Goal: Task Accomplishment & Management: Manage account settings

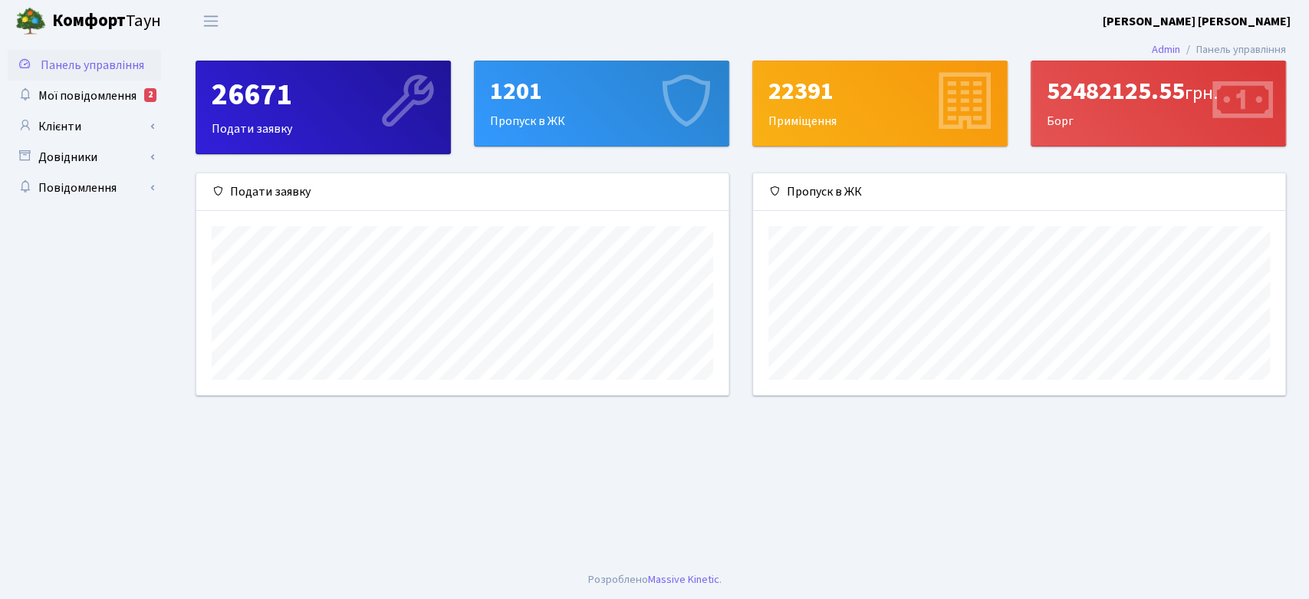
scroll to position [221, 532]
click at [90, 94] on span "Мої повідомлення" at bounding box center [87, 95] width 98 height 17
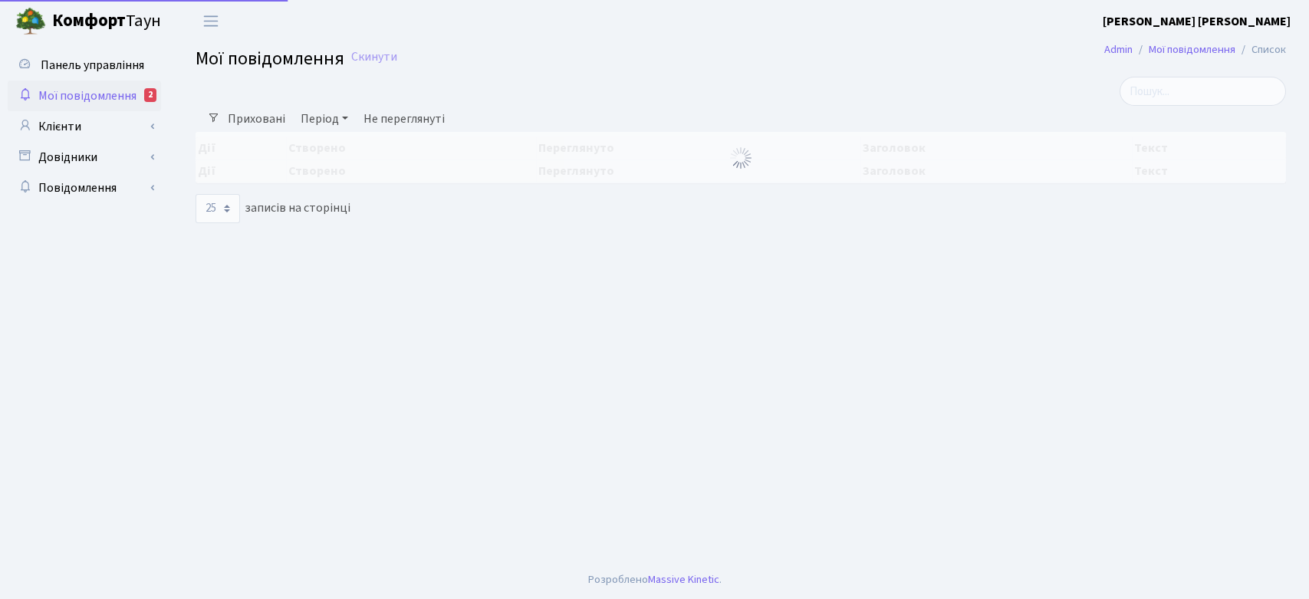
select select "25"
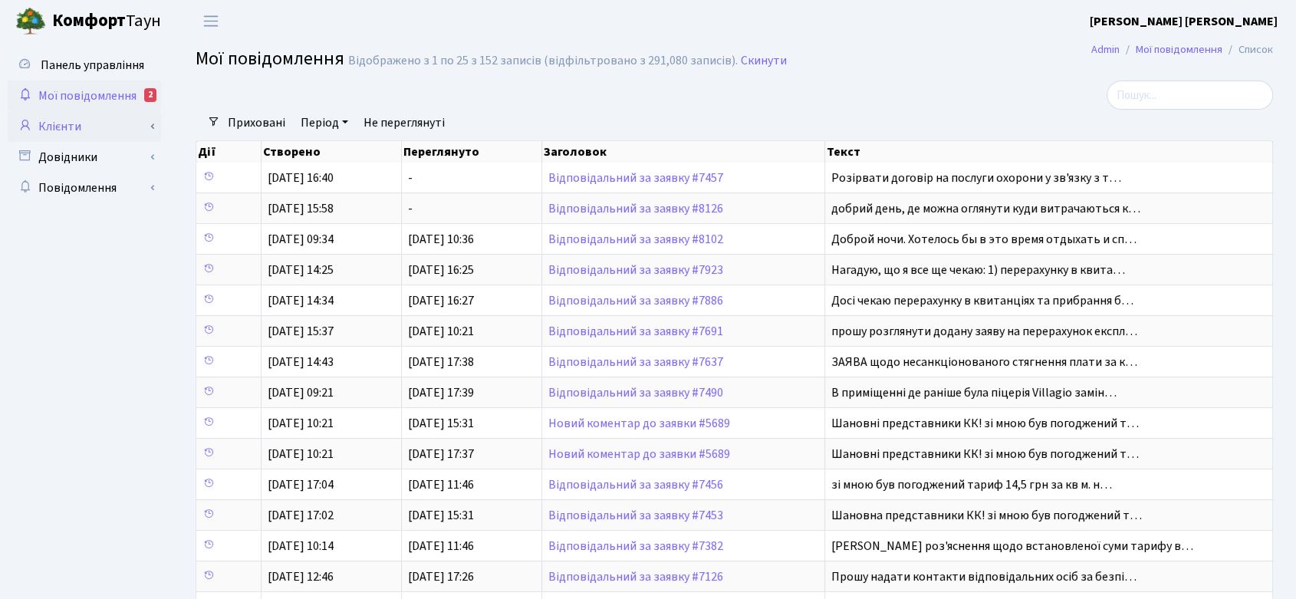
click at [78, 120] on link "Клієнти" at bounding box center [84, 126] width 153 height 31
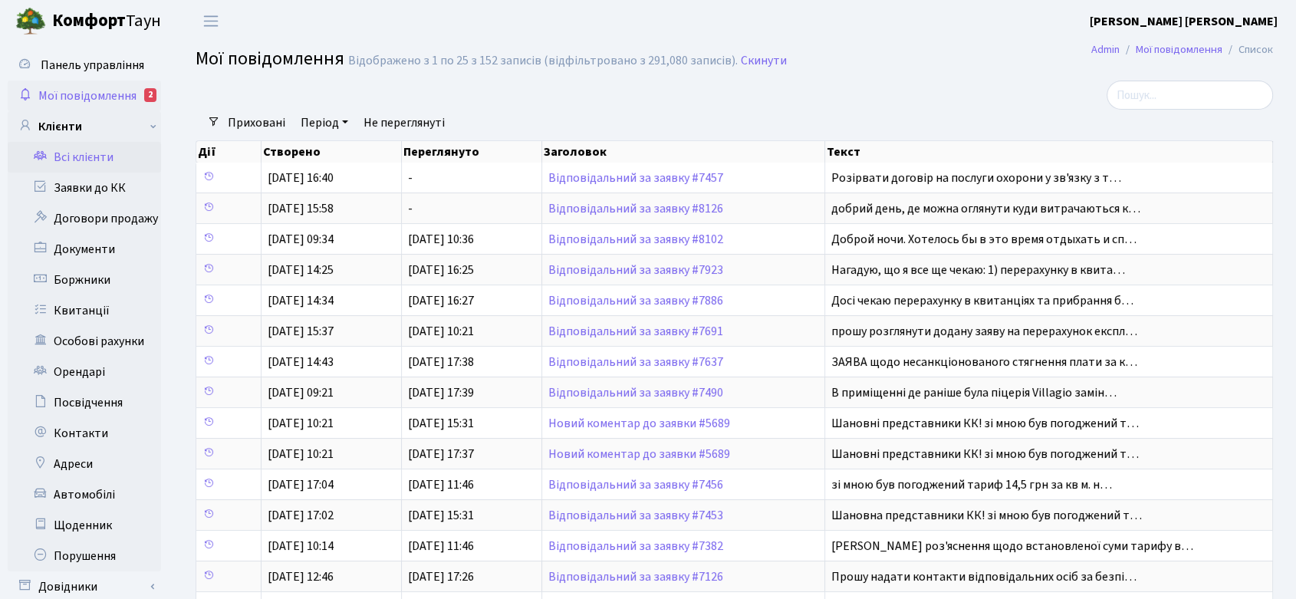
click at [81, 152] on link "Всі клієнти" at bounding box center [84, 157] width 153 height 31
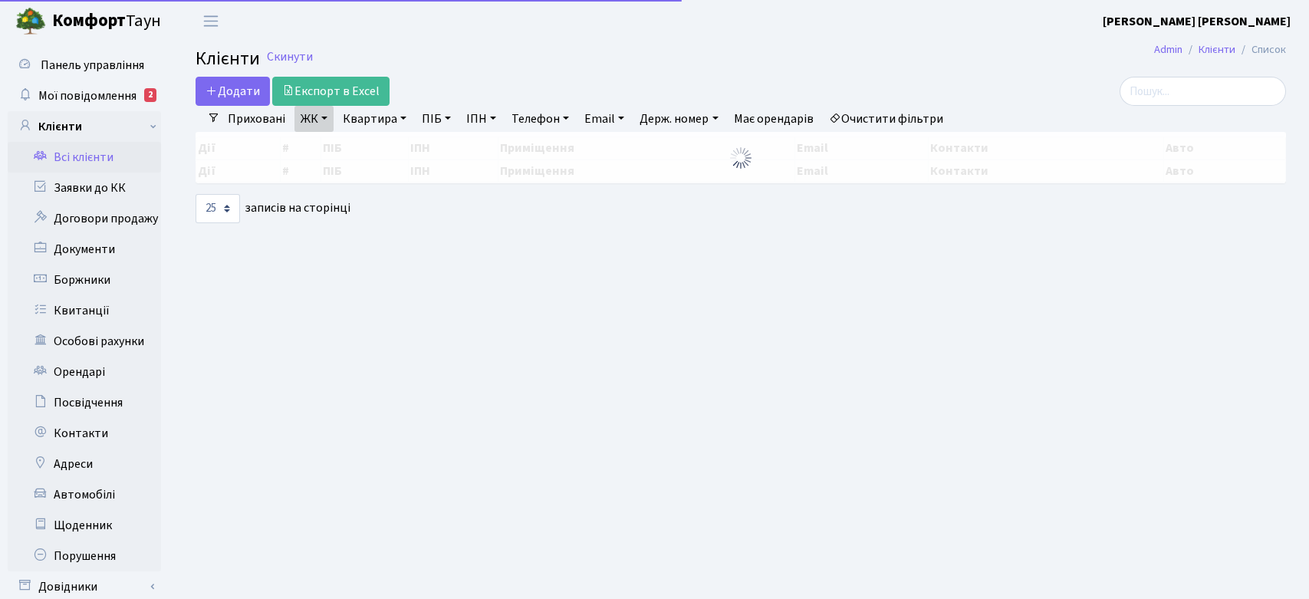
select select "25"
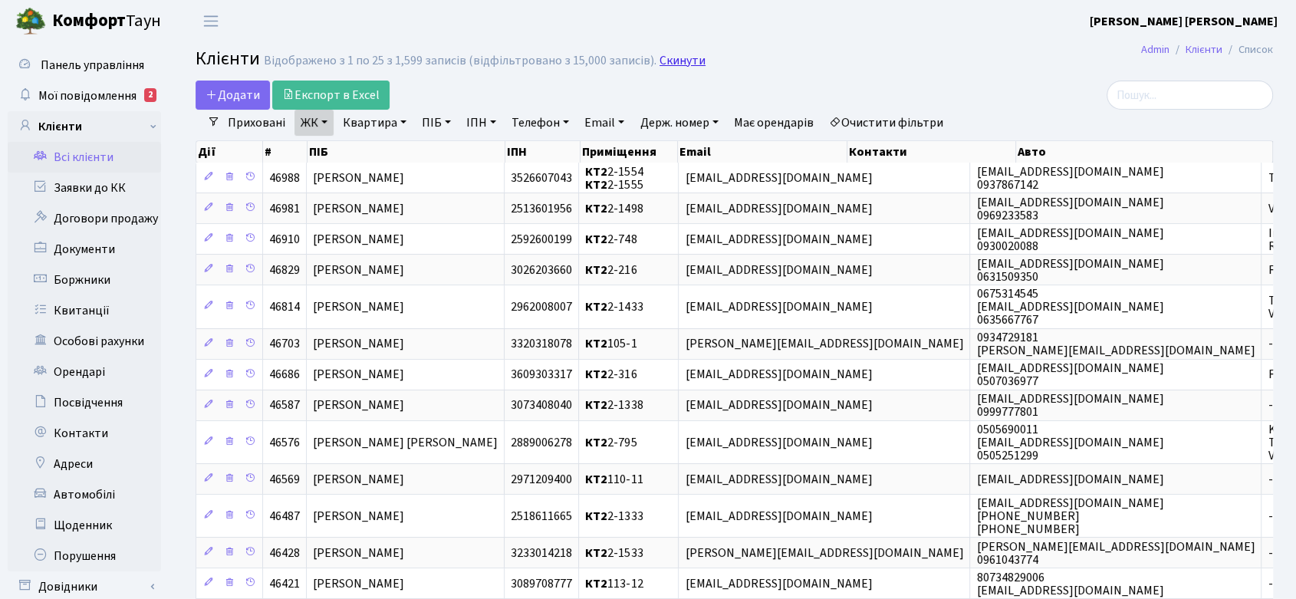
click at [671, 66] on link "Скинути" at bounding box center [683, 61] width 46 height 15
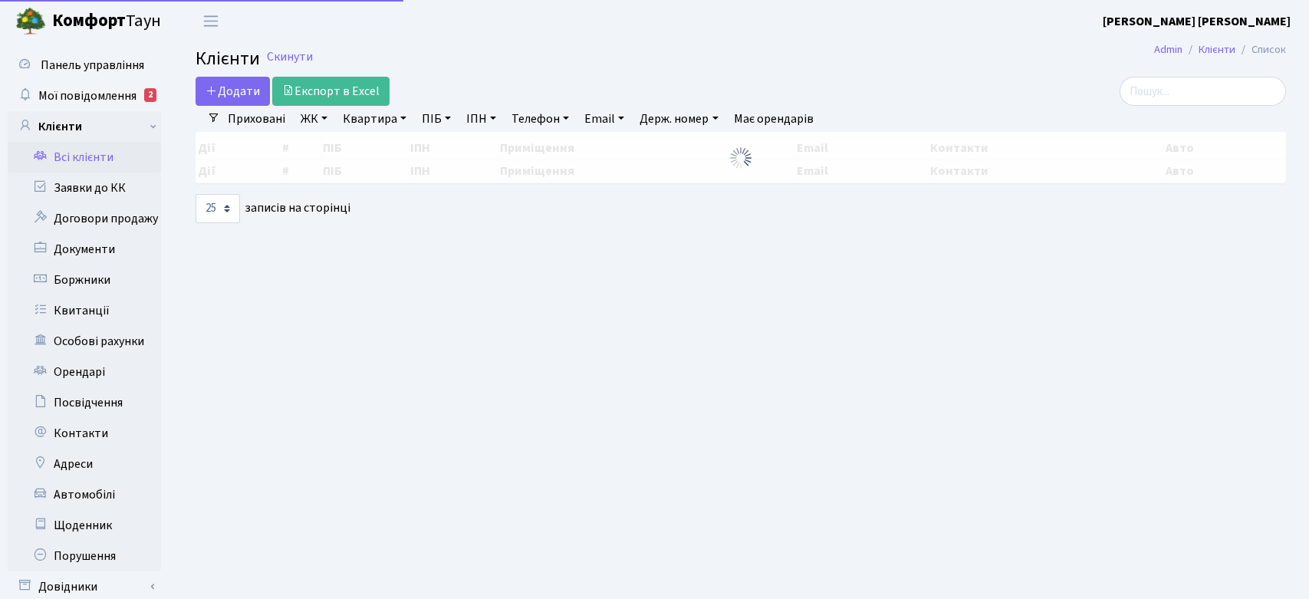
select select "25"
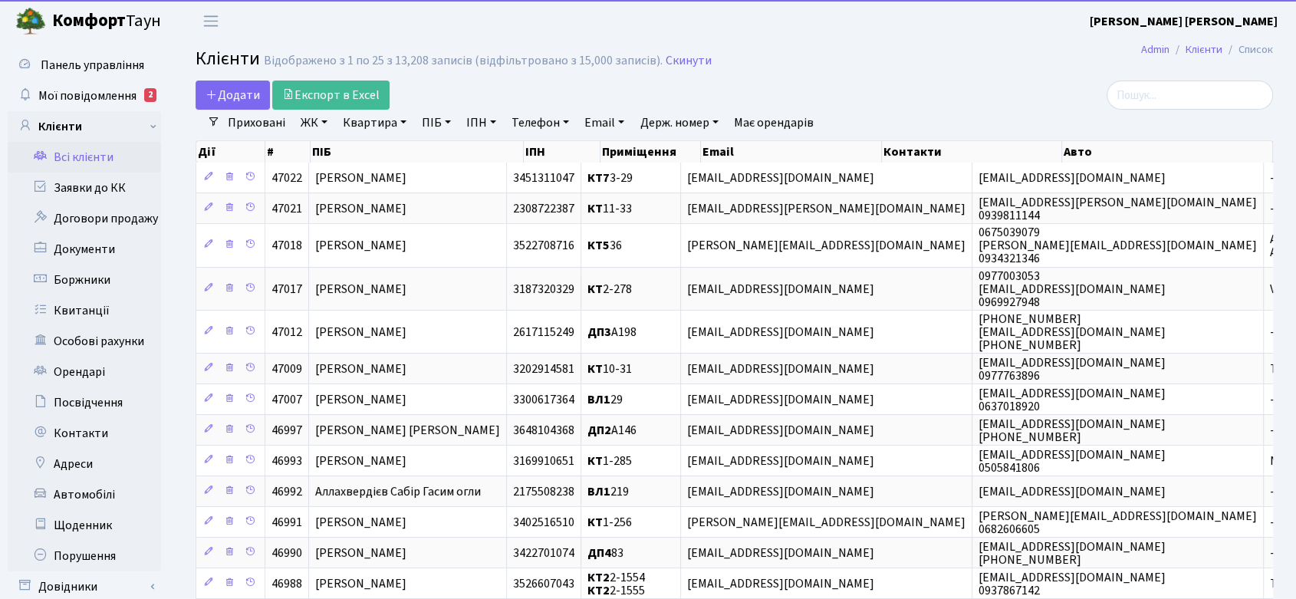
click at [436, 120] on link "ПІБ" at bounding box center [436, 123] width 41 height 26
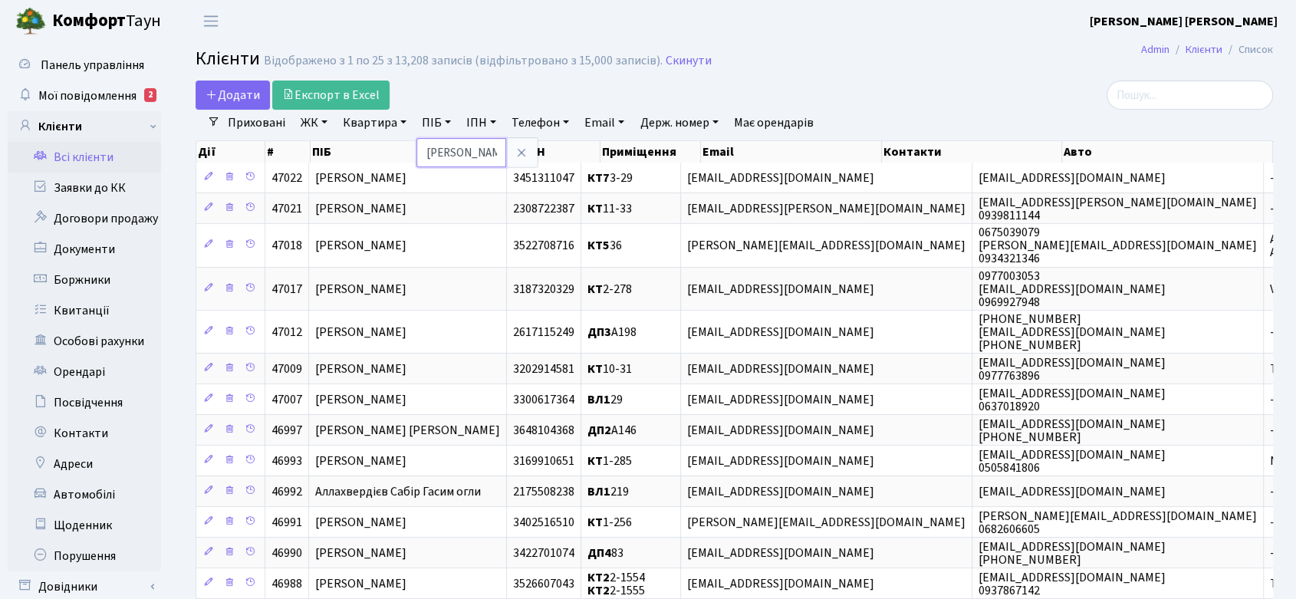
type input "ткачук"
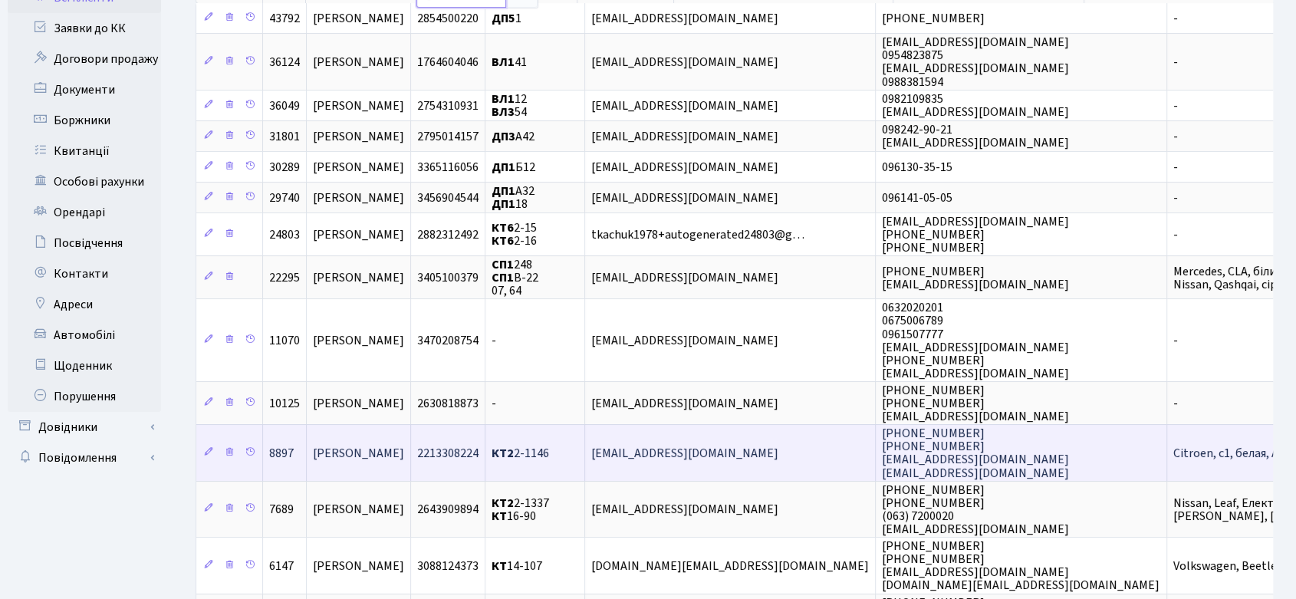
scroll to position [170, 0]
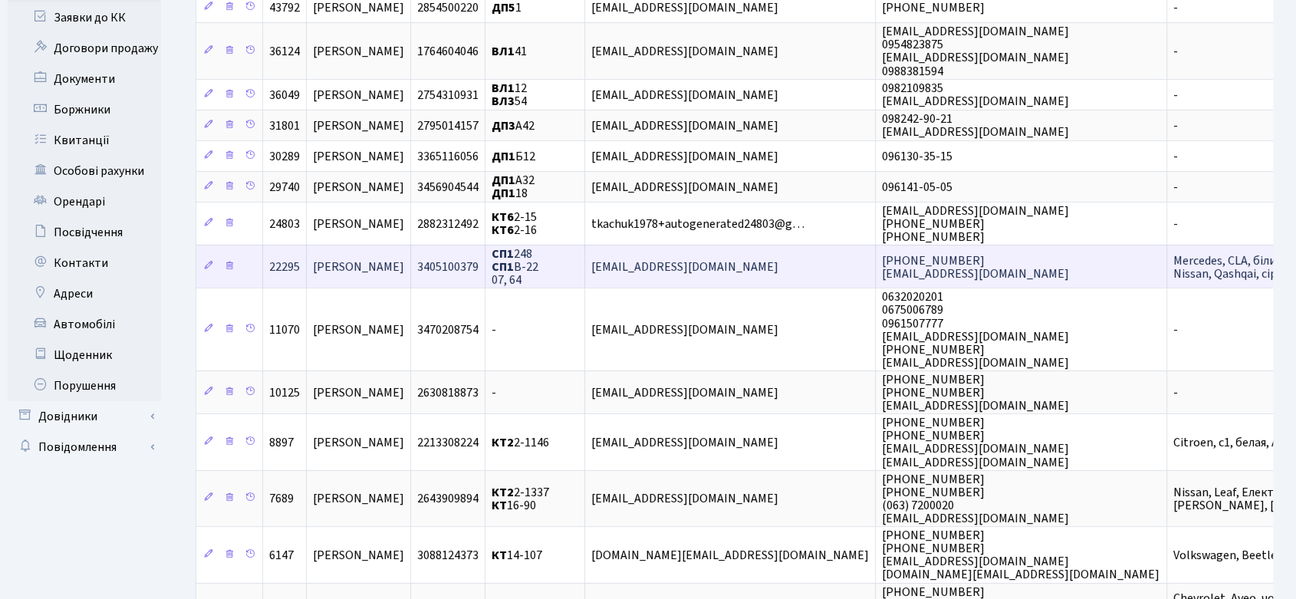
click at [403, 258] on span "[PERSON_NAME]" at bounding box center [358, 266] width 91 height 17
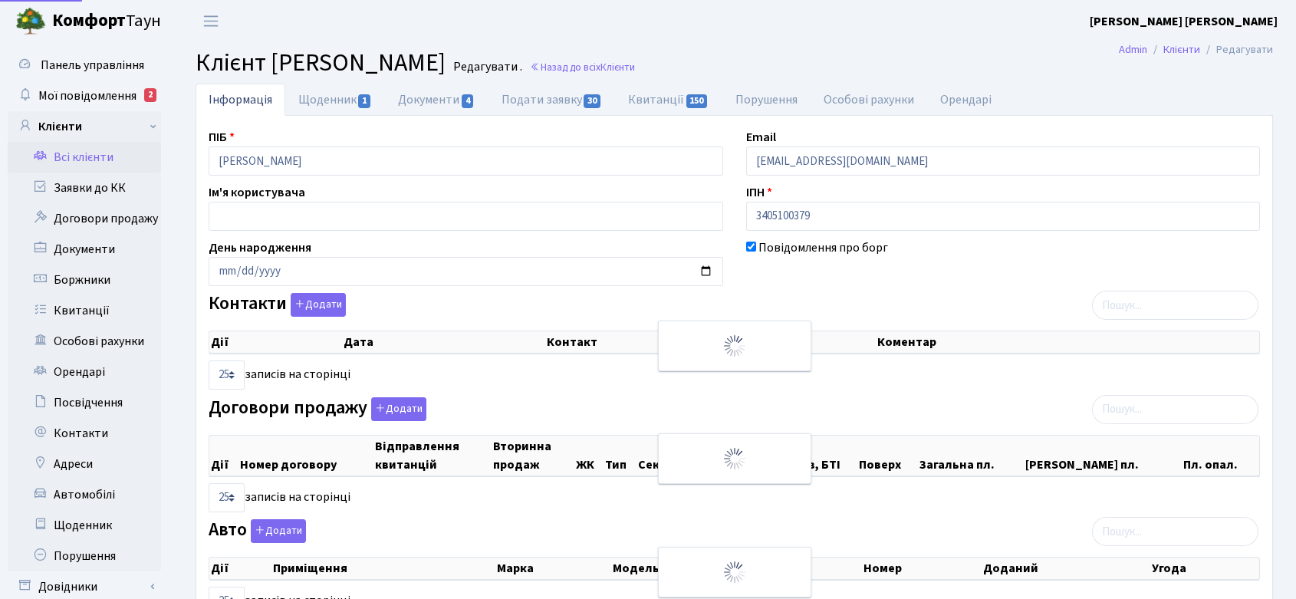
select select "25"
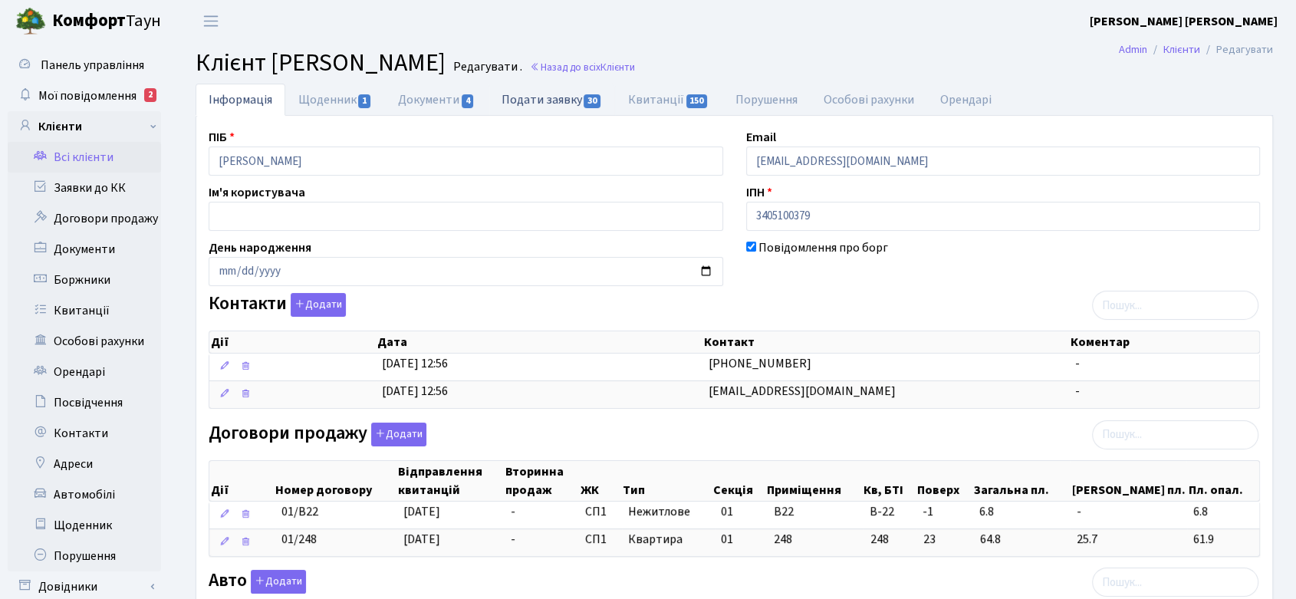
click at [577, 99] on link "Подати заявку 30" at bounding box center [552, 99] width 127 height 31
select select "25"
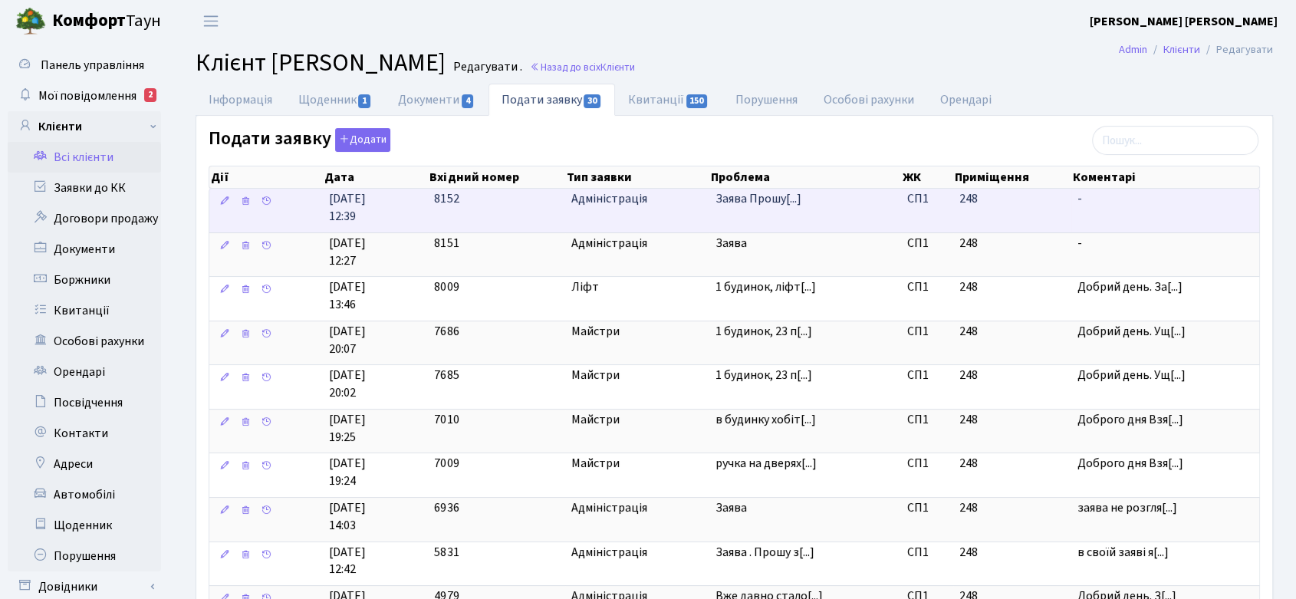
drag, startPoint x: 620, startPoint y: 196, endPoint x: 585, endPoint y: 219, distance: 41.9
click at [585, 219] on td "Адміністрація" at bounding box center [637, 211] width 144 height 44
click at [593, 196] on span "Адміністрація" at bounding box center [637, 199] width 132 height 18
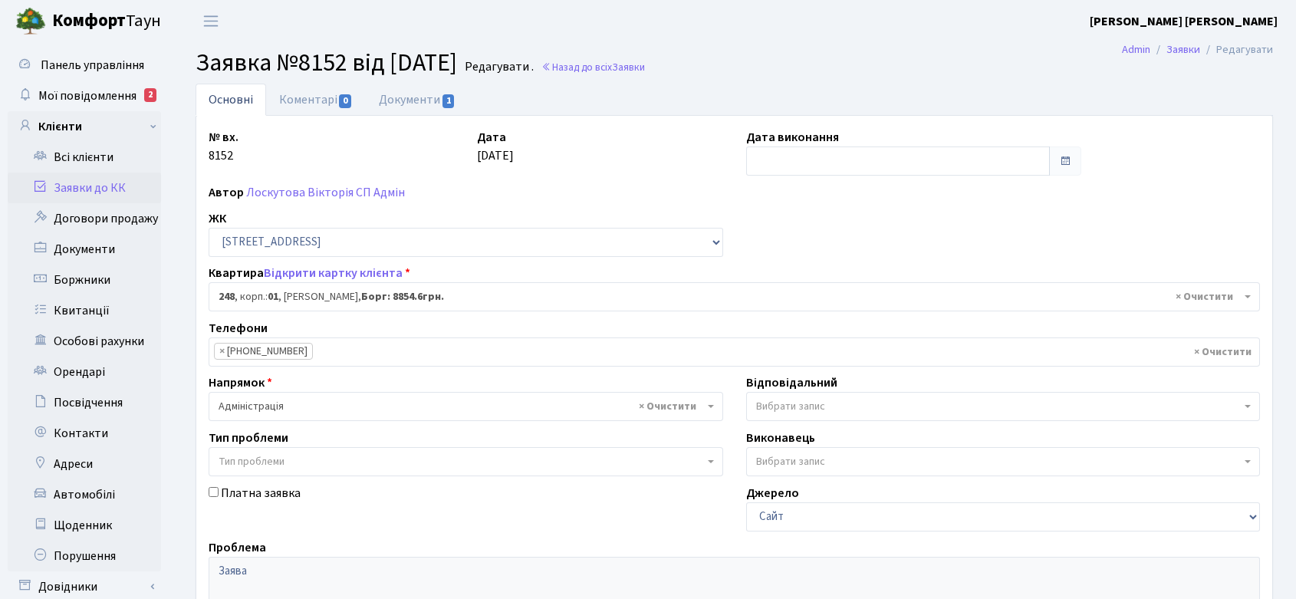
select select "20173"
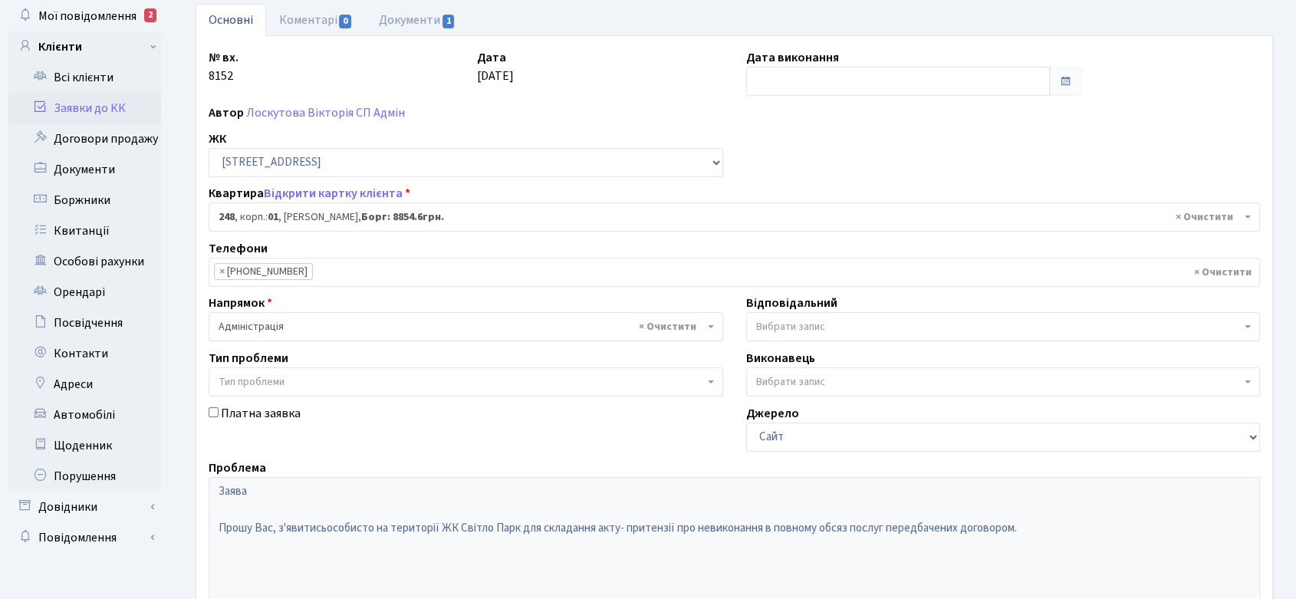
scroll to position [58, 0]
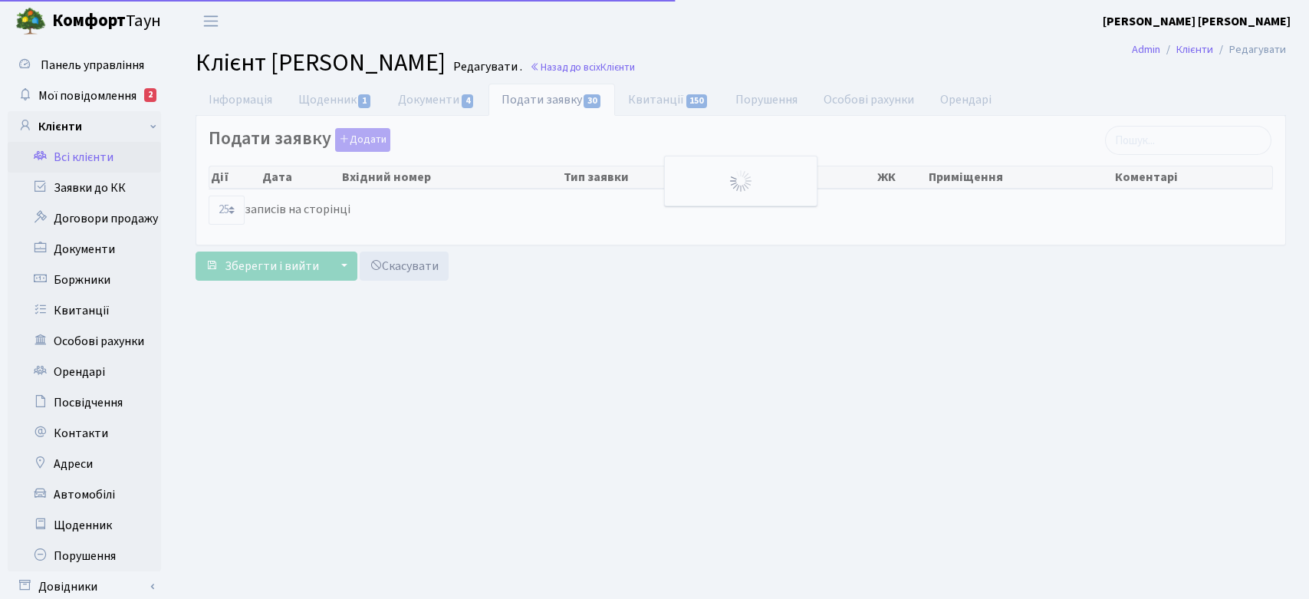
select select "25"
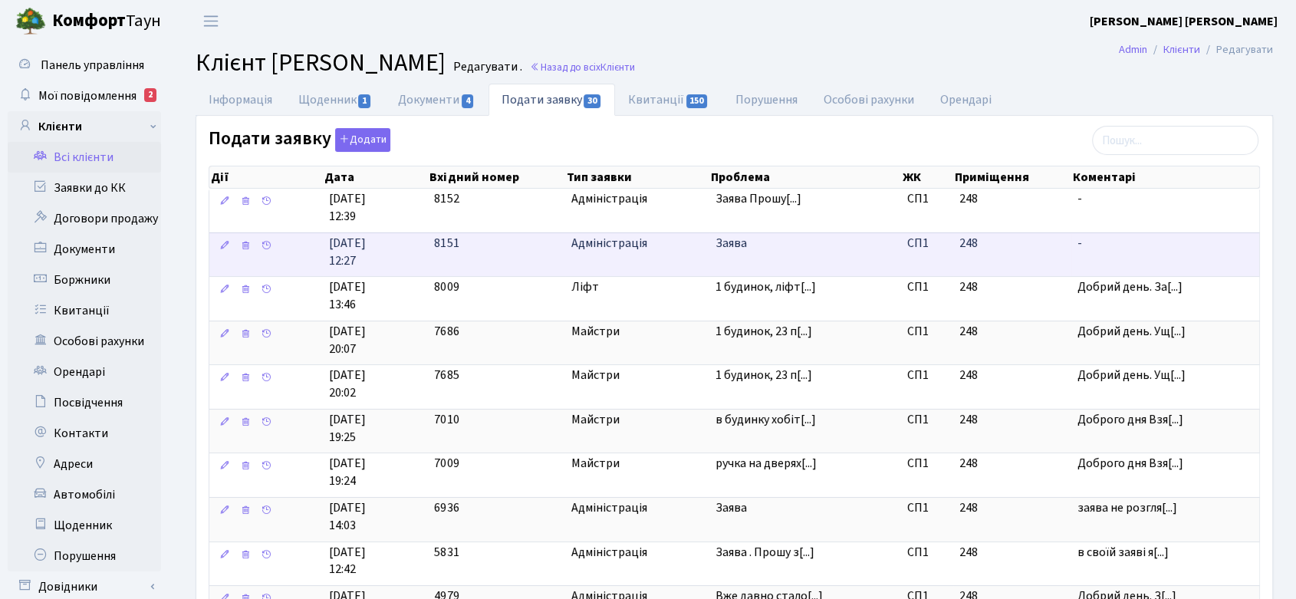
click at [745, 241] on span "Заява" at bounding box center [805, 244] width 179 height 18
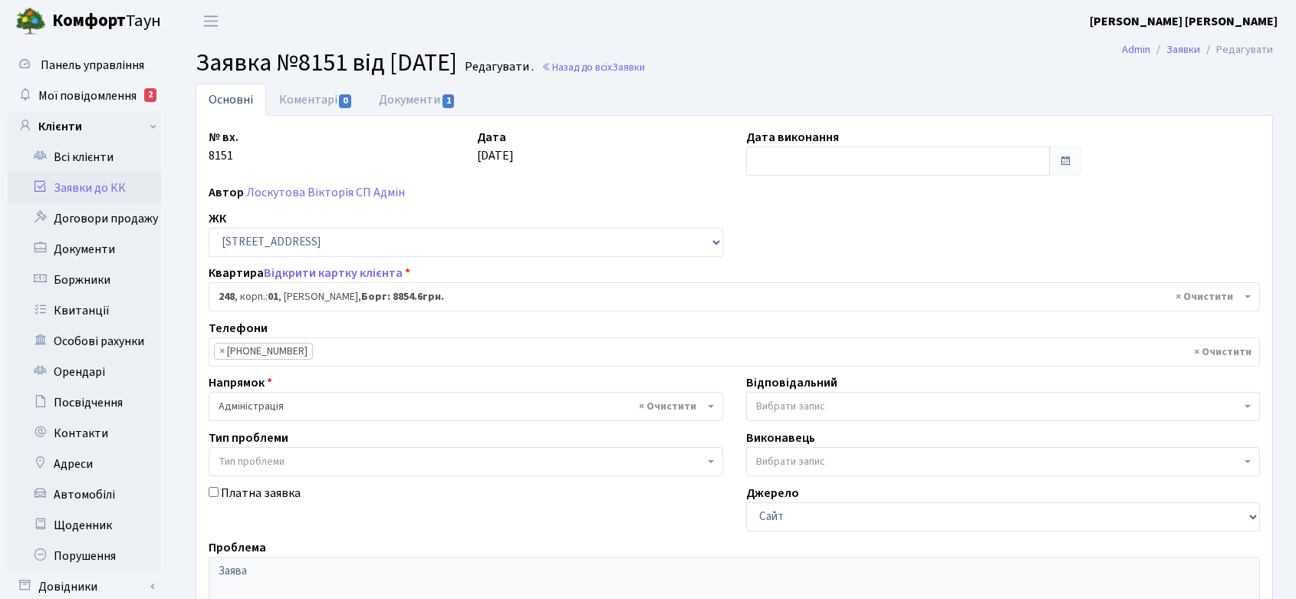
select select "20173"
click at [317, 102] on link "Коментарі 0" at bounding box center [316, 99] width 100 height 31
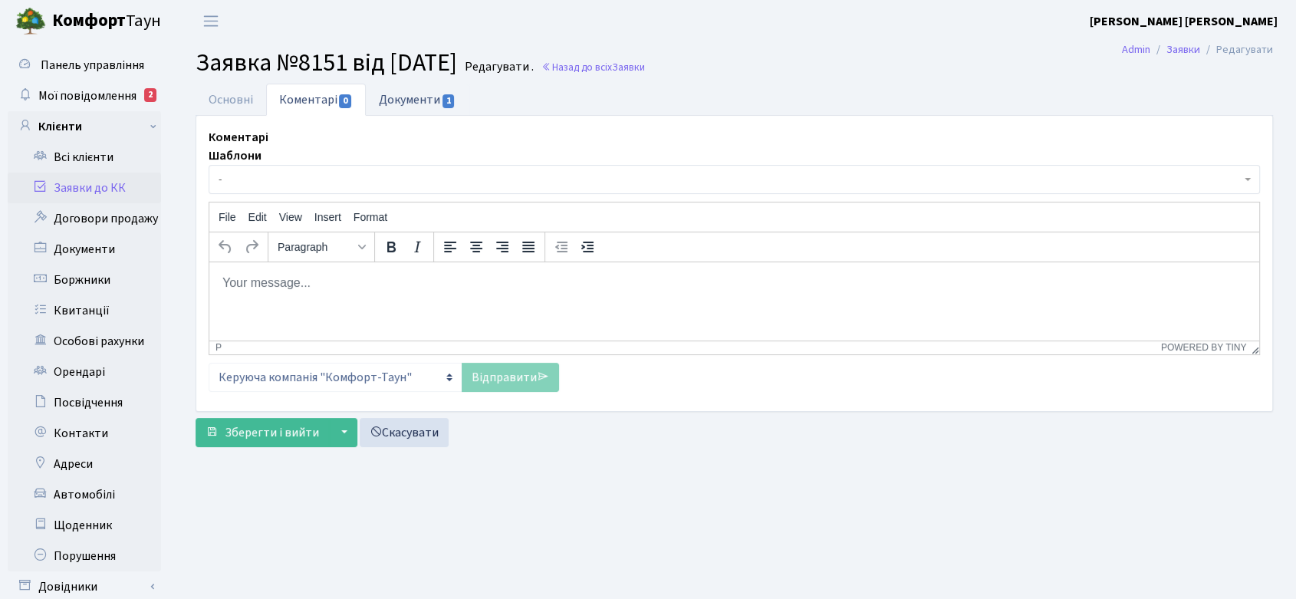
click at [450, 92] on link "Документи 1" at bounding box center [417, 99] width 103 height 31
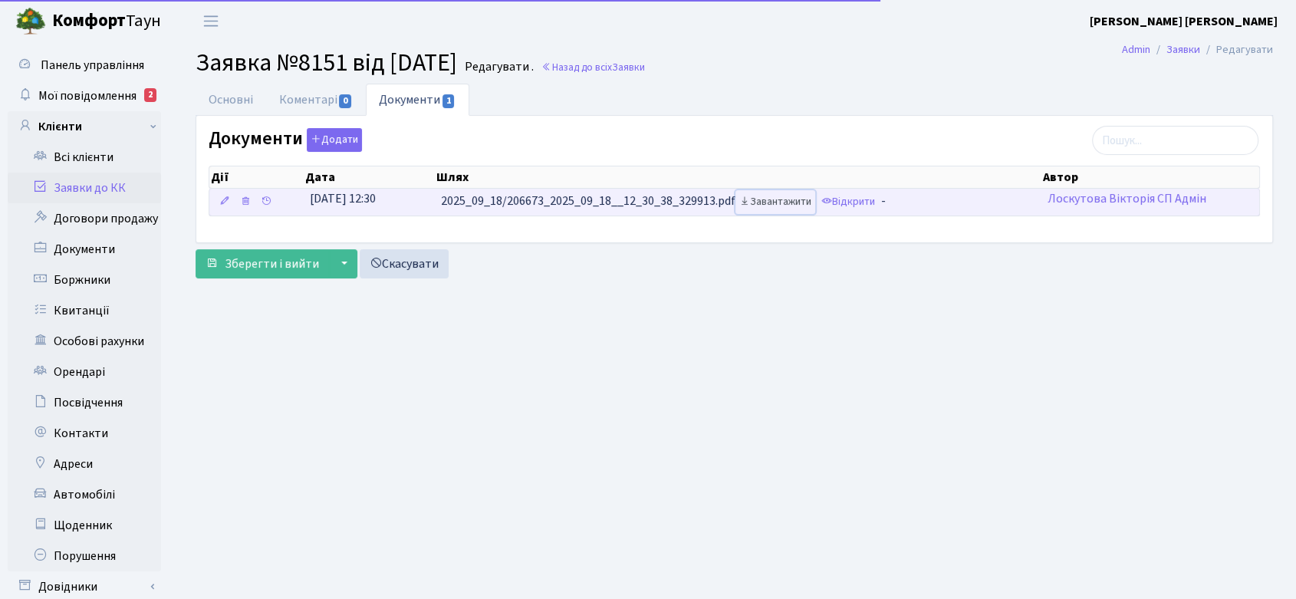
click at [773, 199] on link "Завантажити" at bounding box center [775, 202] width 80 height 24
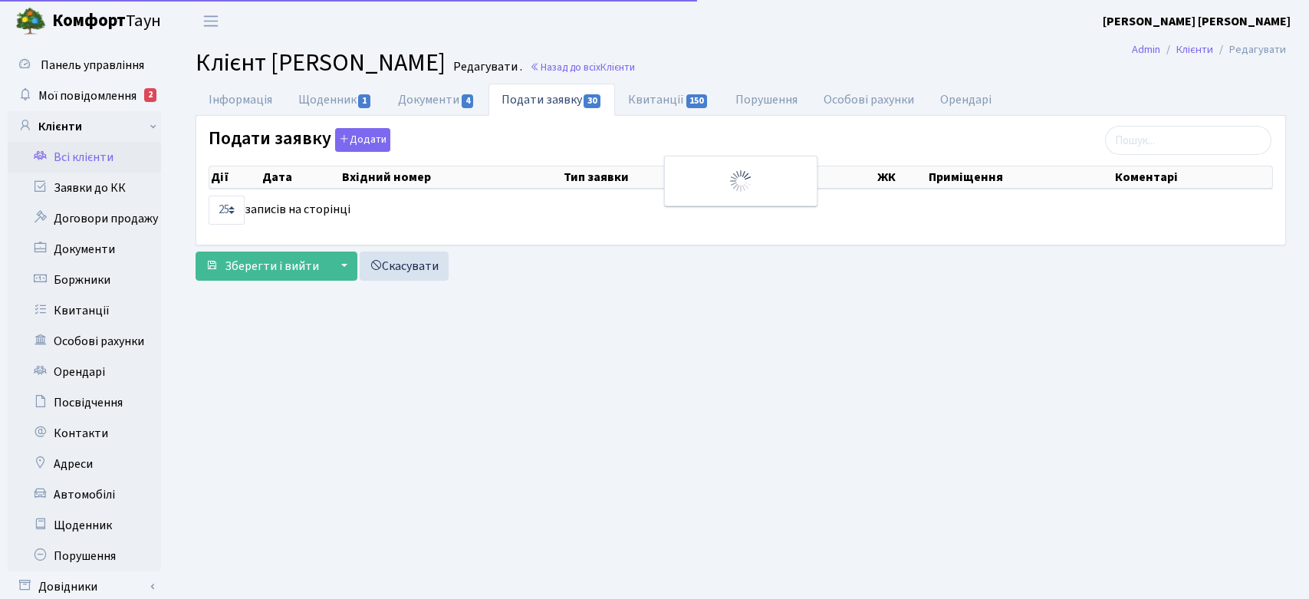
select select "25"
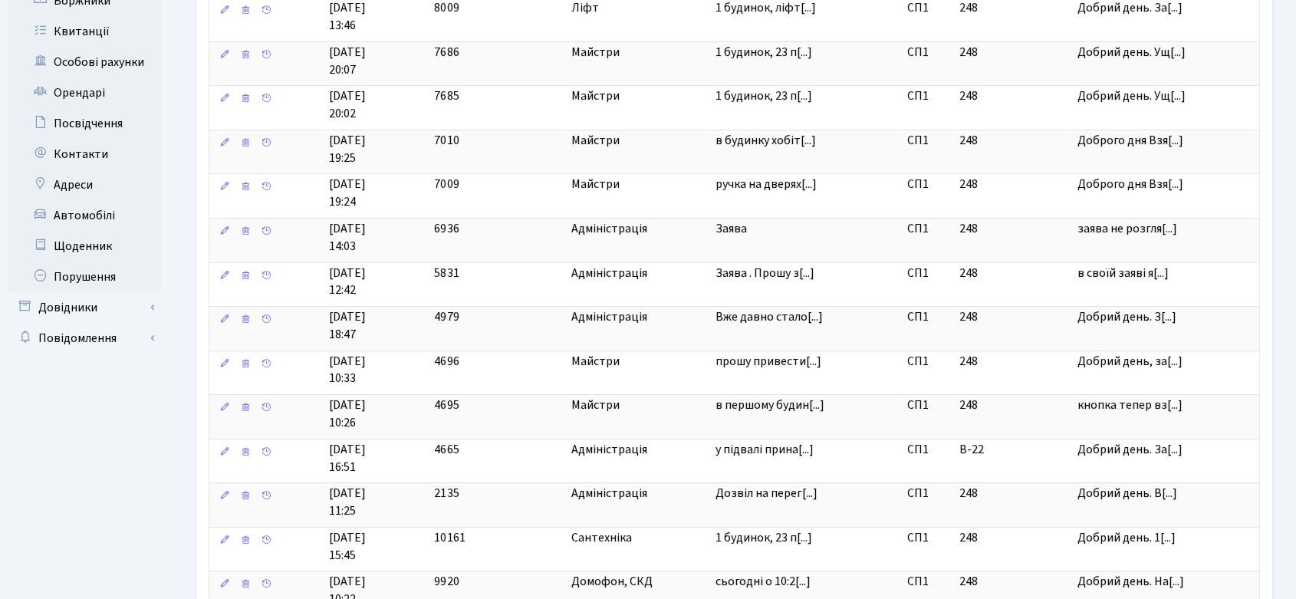
scroll to position [255, 0]
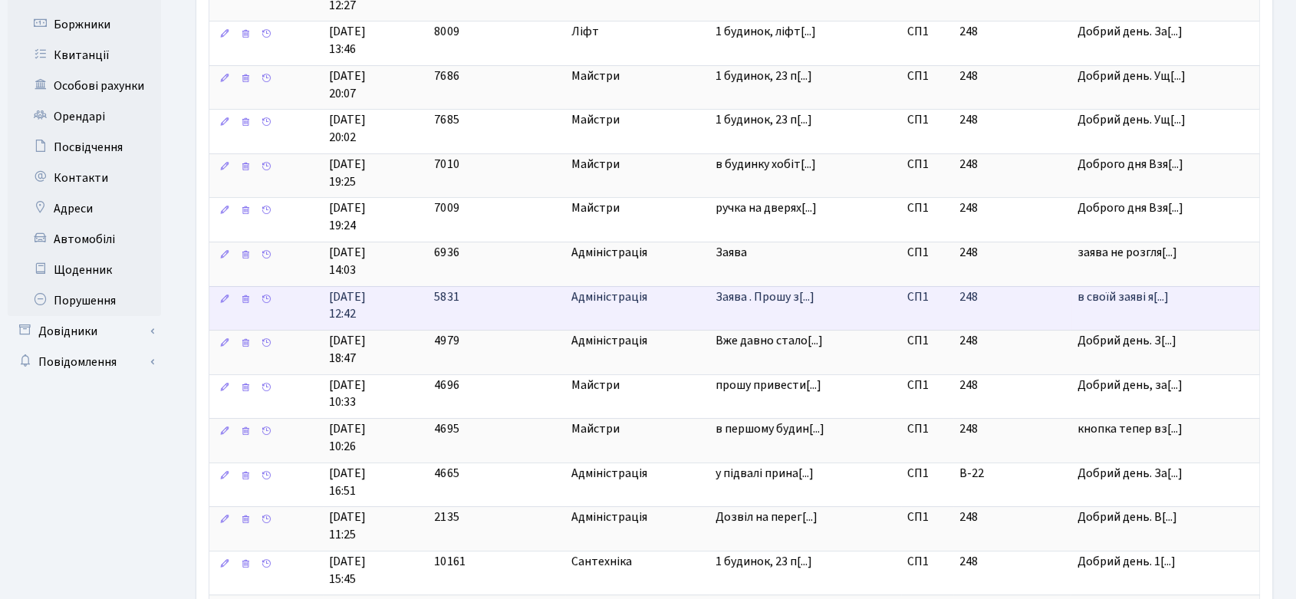
drag, startPoint x: 783, startPoint y: 297, endPoint x: 600, endPoint y: 299, distance: 183.3
drag, startPoint x: 600, startPoint y: 299, endPoint x: 533, endPoint y: 310, distance: 67.6
drag, startPoint x: 533, startPoint y: 310, endPoint x: 485, endPoint y: 300, distance: 48.6
click at [485, 300] on td "5831" at bounding box center [496, 308] width 137 height 44
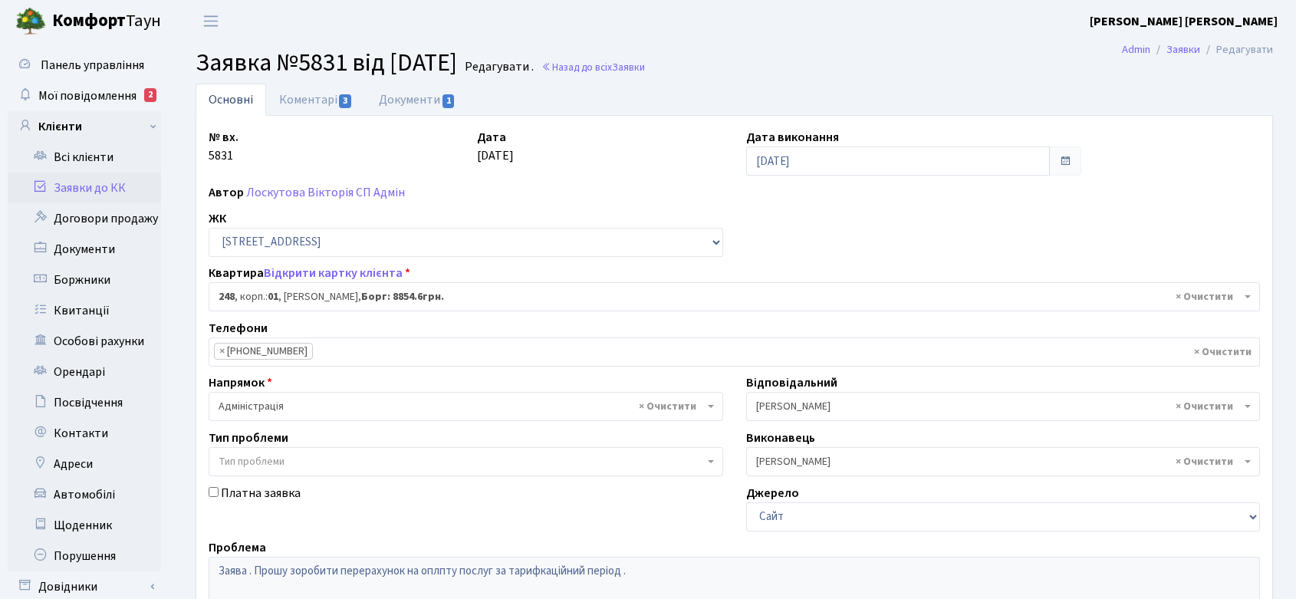
select select "20173"
click at [325, 93] on link "Коментарі 3" at bounding box center [316, 99] width 100 height 31
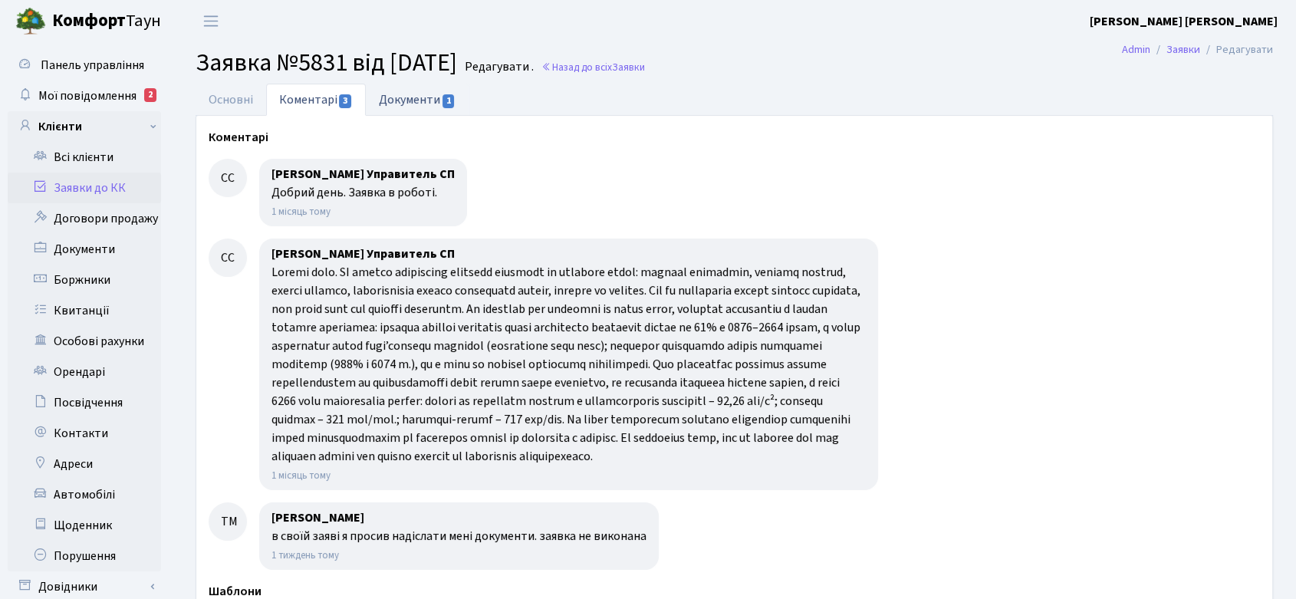
click at [420, 97] on link "Документи 1" at bounding box center [417, 99] width 103 height 31
select select "25"
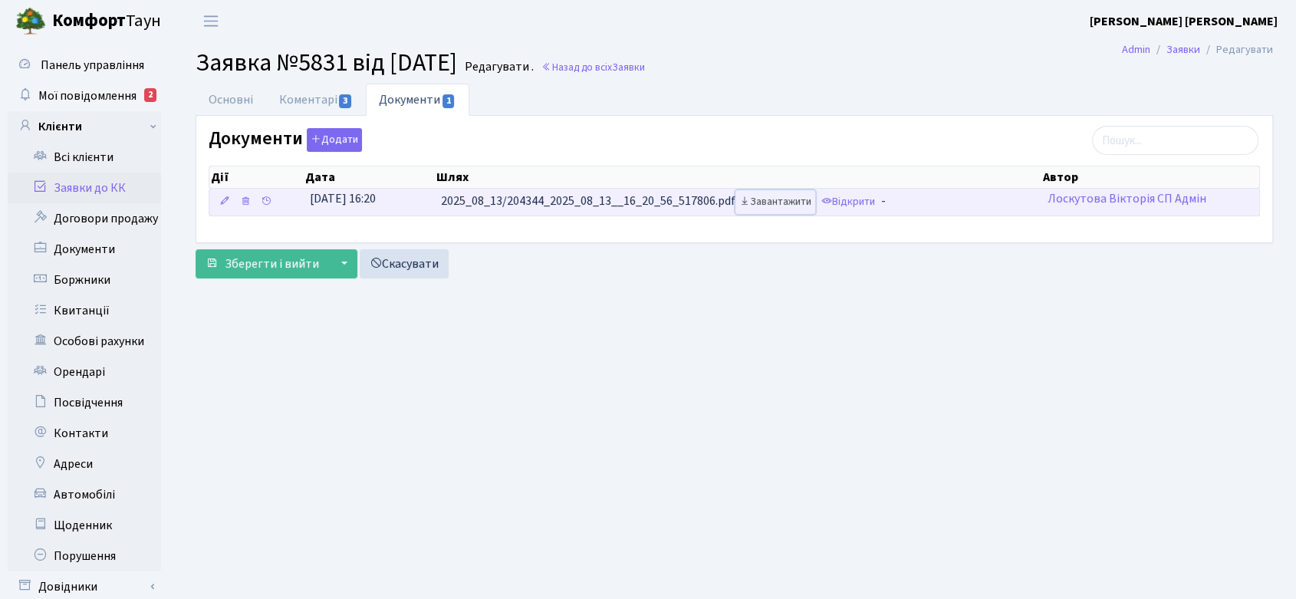
click at [780, 201] on link "Завантажити" at bounding box center [775, 202] width 80 height 24
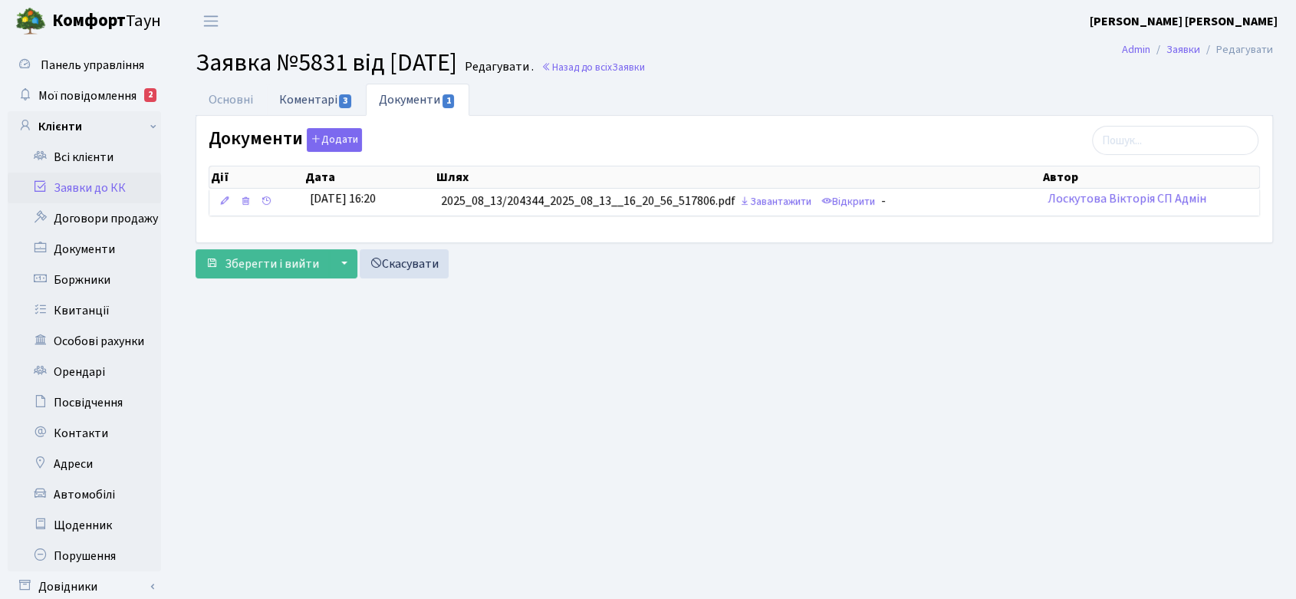
click at [304, 97] on link "Коментарі 3" at bounding box center [316, 99] width 100 height 31
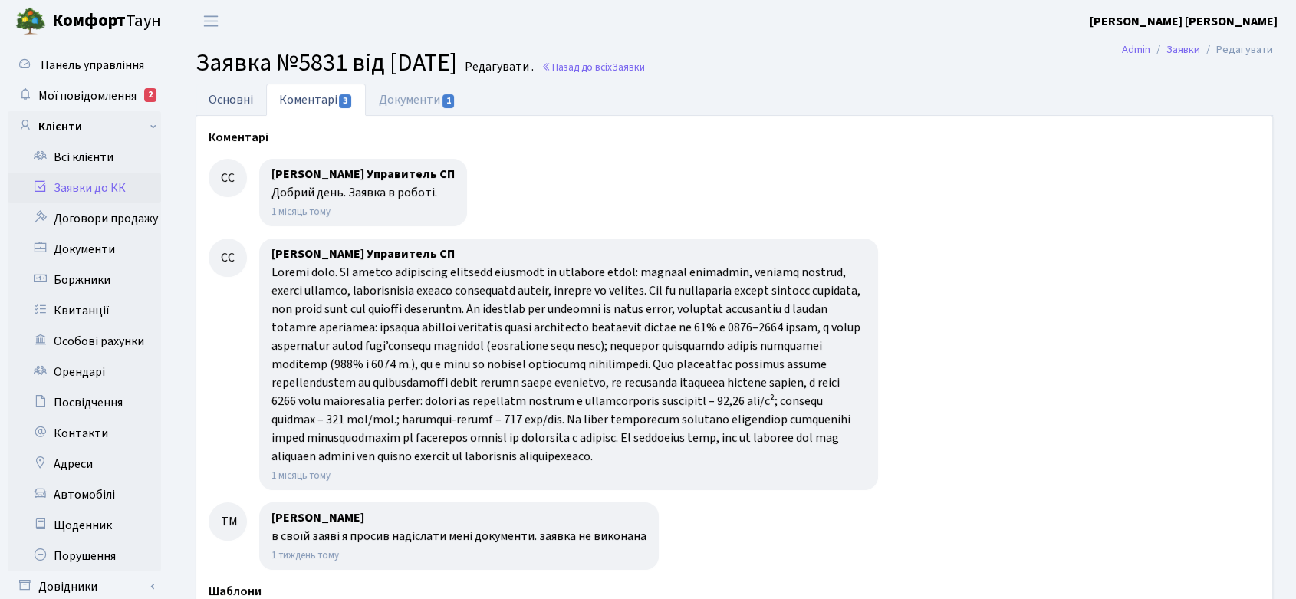
click at [209, 100] on link "Основні" at bounding box center [231, 99] width 71 height 31
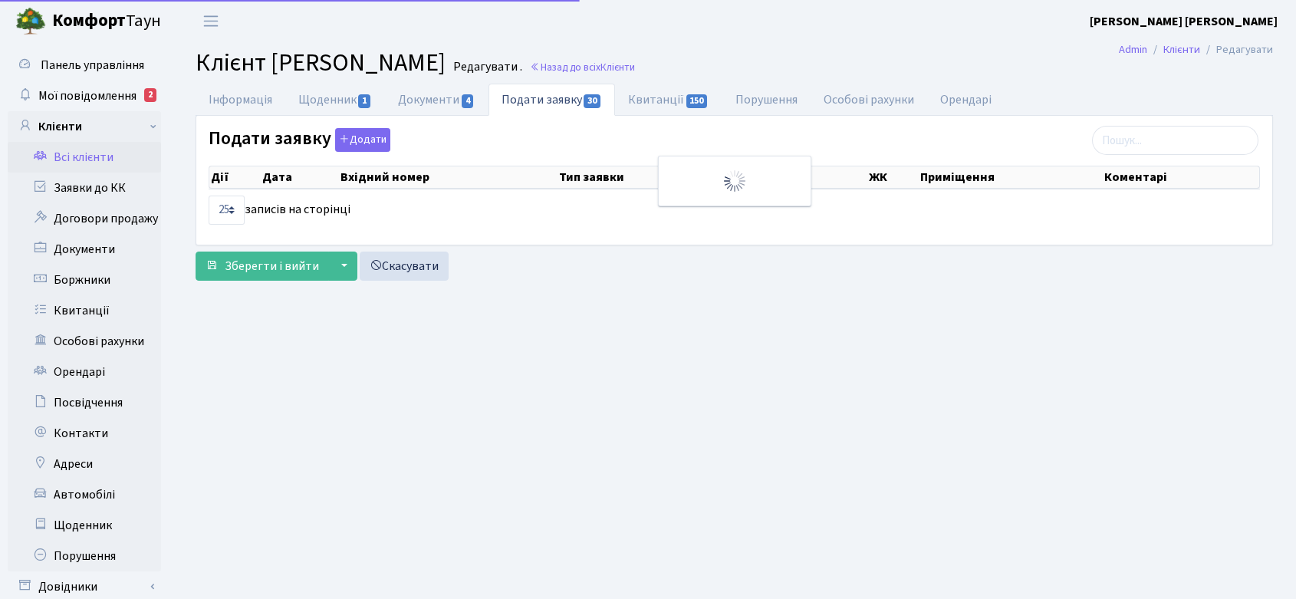
select select "25"
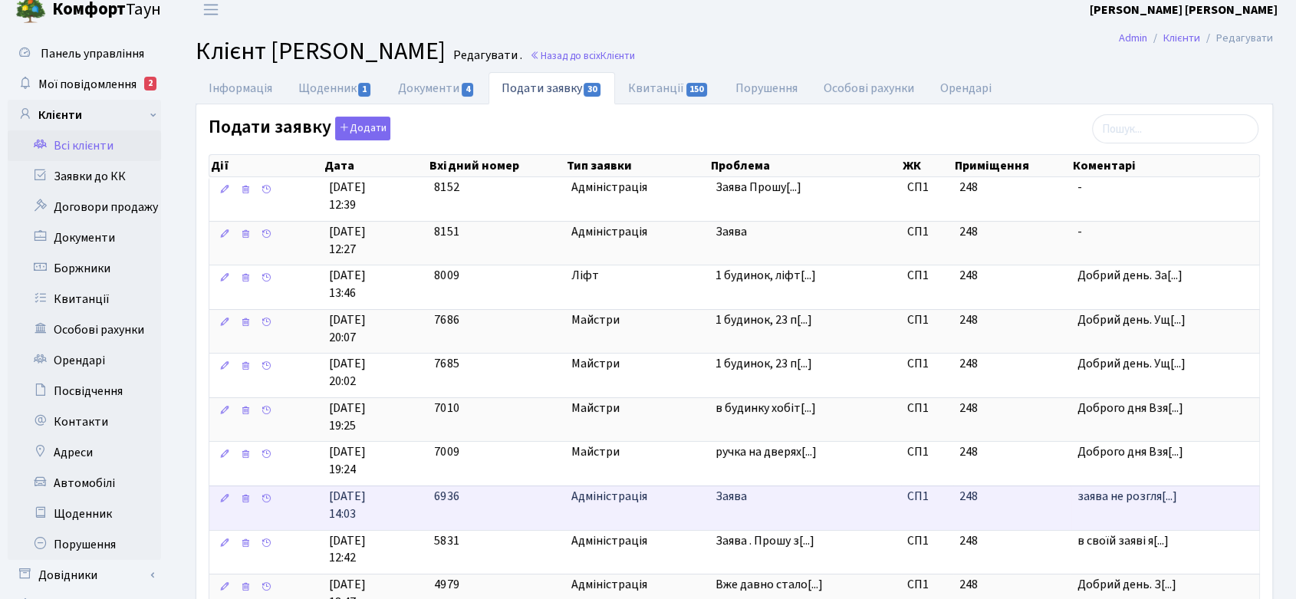
click at [783, 495] on span "Заява" at bounding box center [805, 497] width 179 height 18
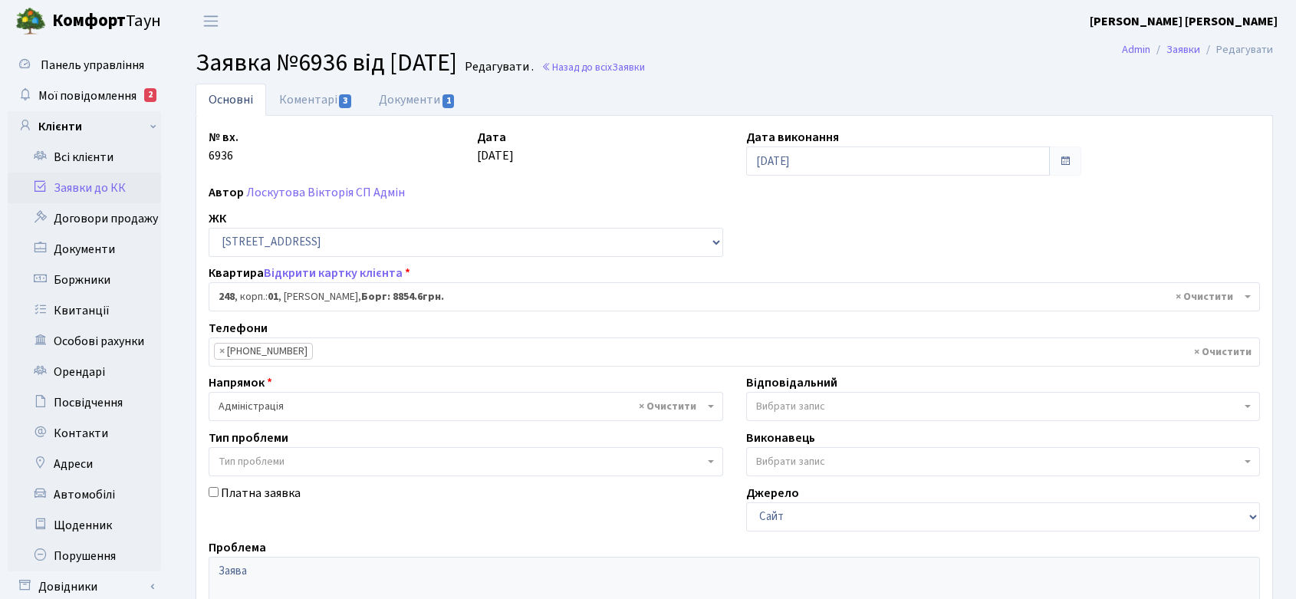
select select "20173"
click at [329, 101] on link "Коментарі 3" at bounding box center [316, 99] width 100 height 31
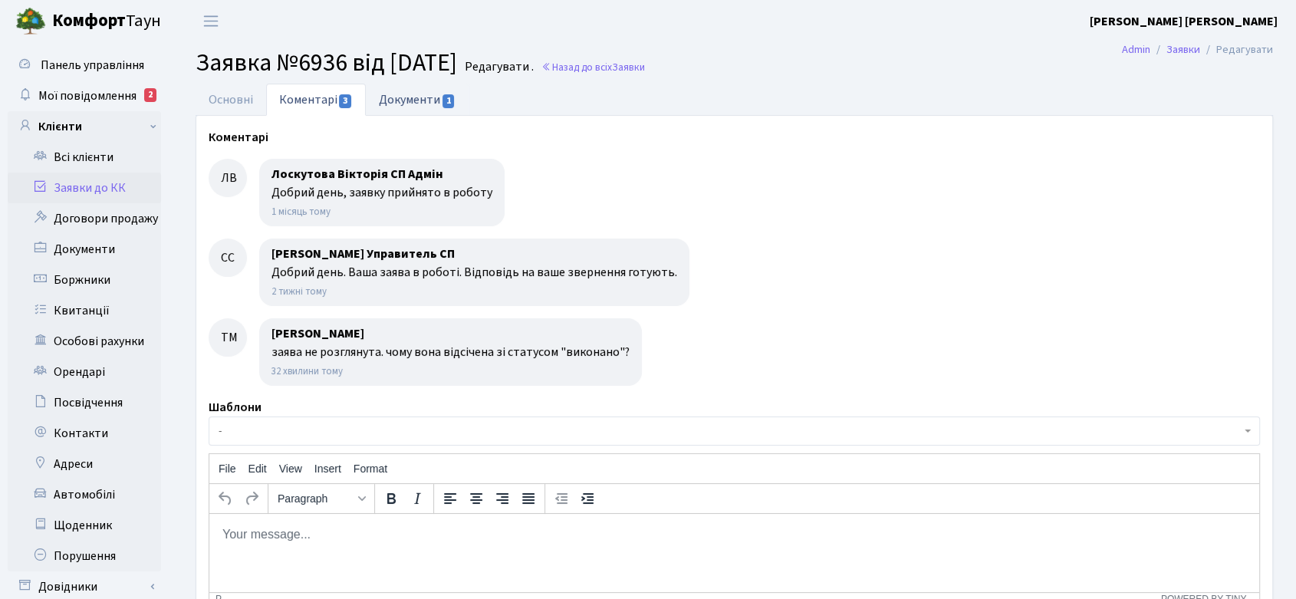
click at [405, 100] on link "Документи 1" at bounding box center [417, 99] width 103 height 31
select select "25"
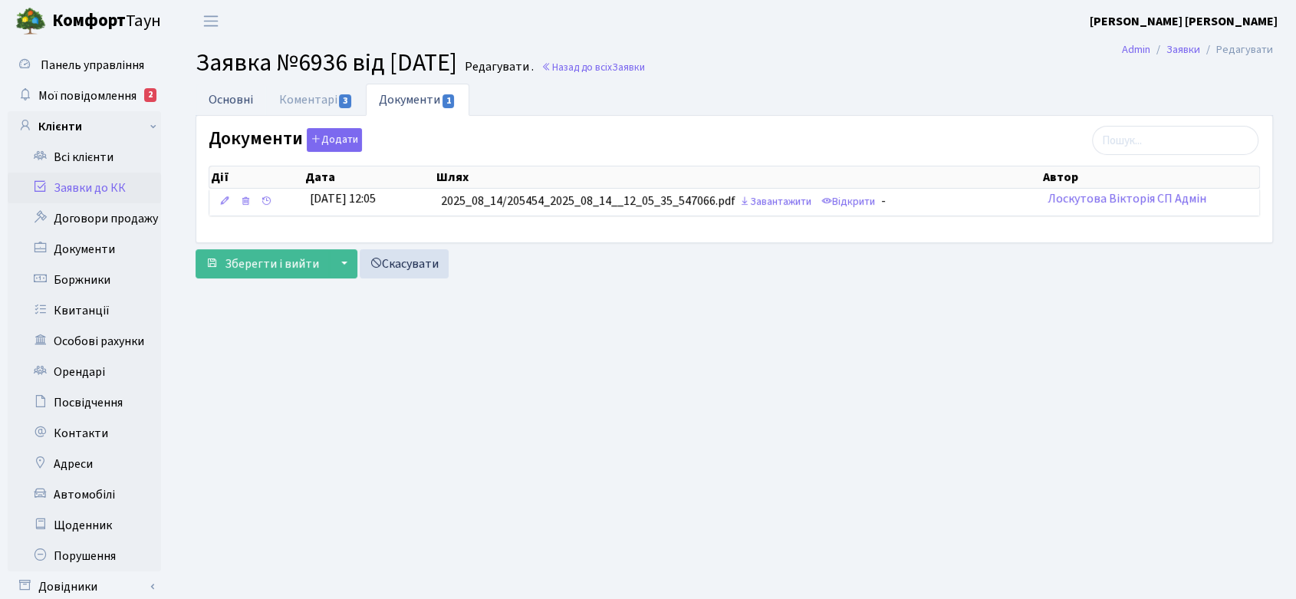
click at [226, 97] on link "Основні" at bounding box center [231, 99] width 71 height 31
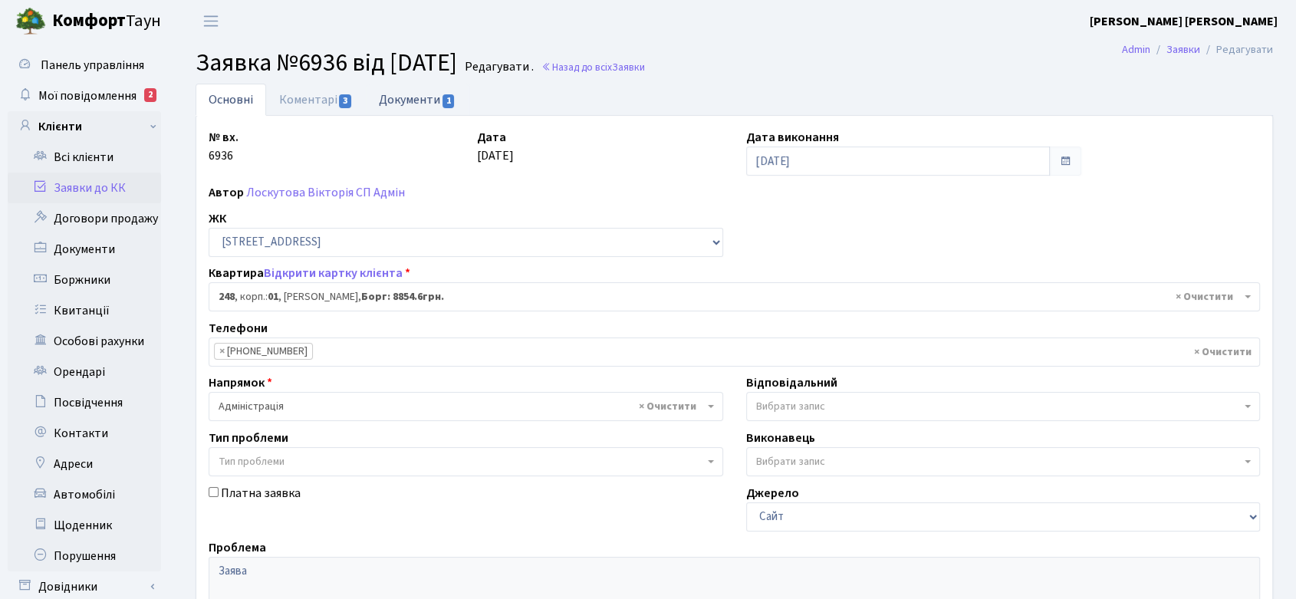
click at [417, 98] on link "Документи 1" at bounding box center [417, 99] width 103 height 31
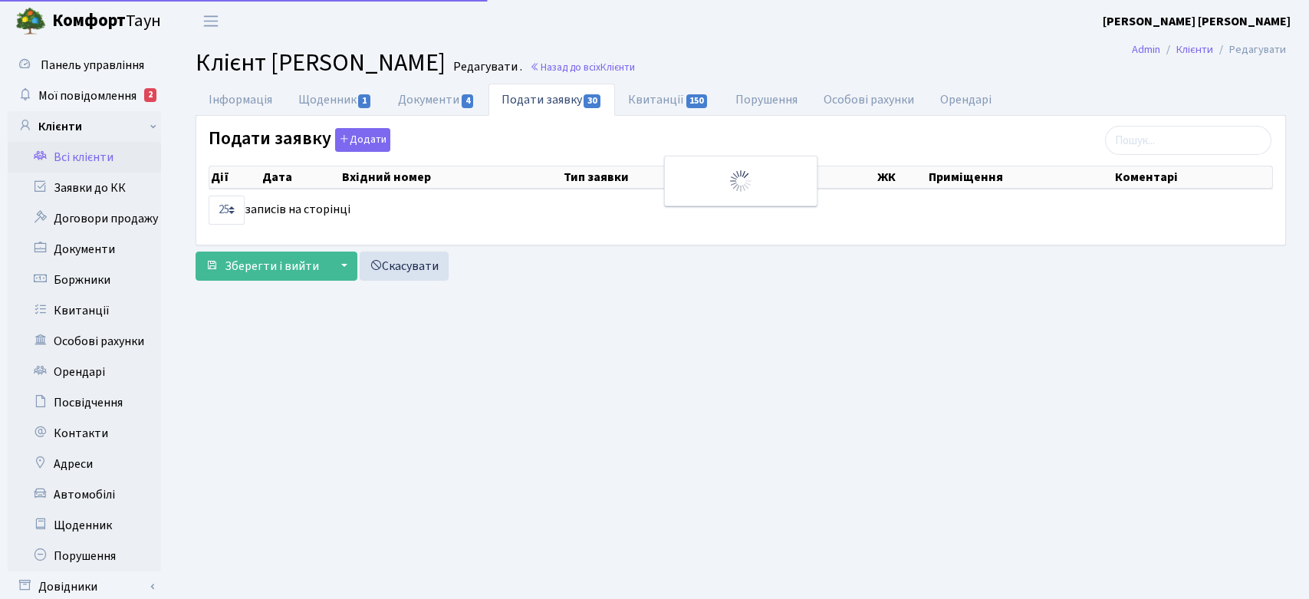
select select "25"
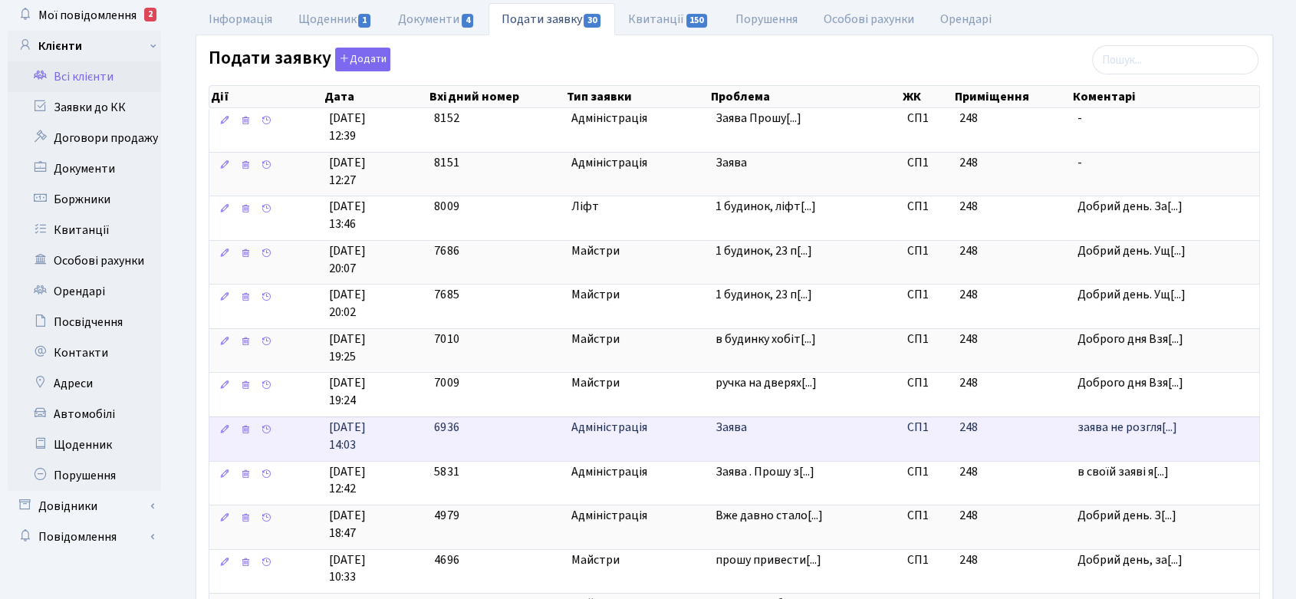
scroll to position [170, 0]
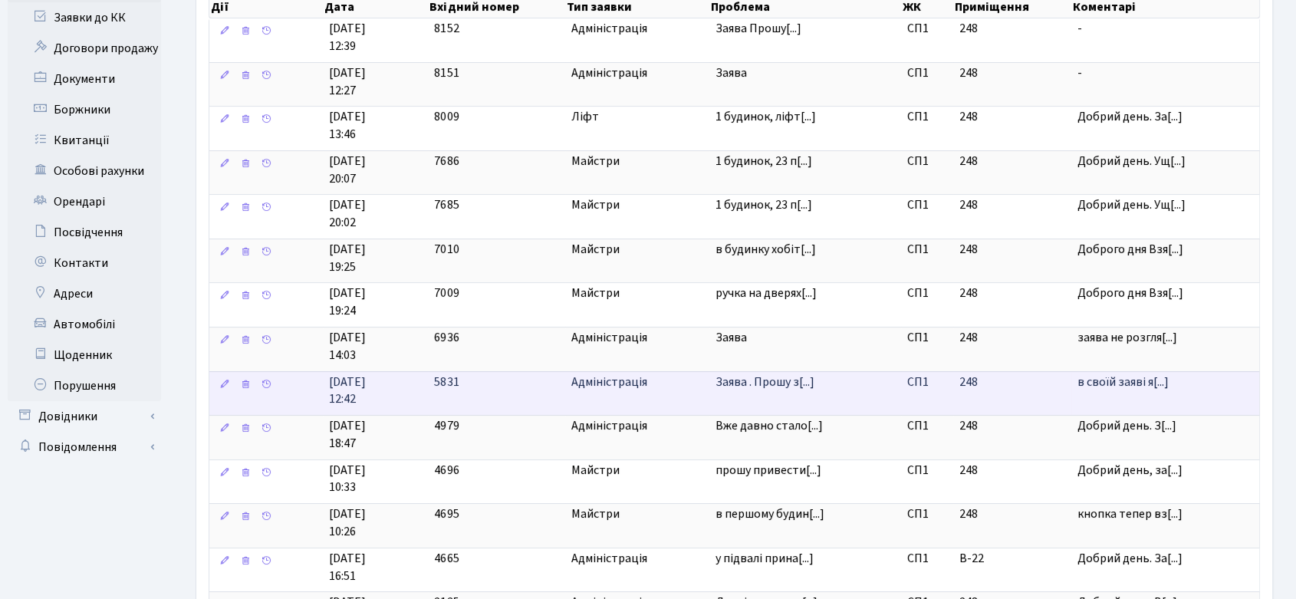
click at [780, 382] on body "Комфорт Таун Колесніков В. Мій обліковий запис Вийти Панель управління Мої пові…" at bounding box center [648, 545] width 1296 height 1430
click at [713, 383] on td "Заява . Прошу з[...]" at bounding box center [805, 393] width 192 height 44
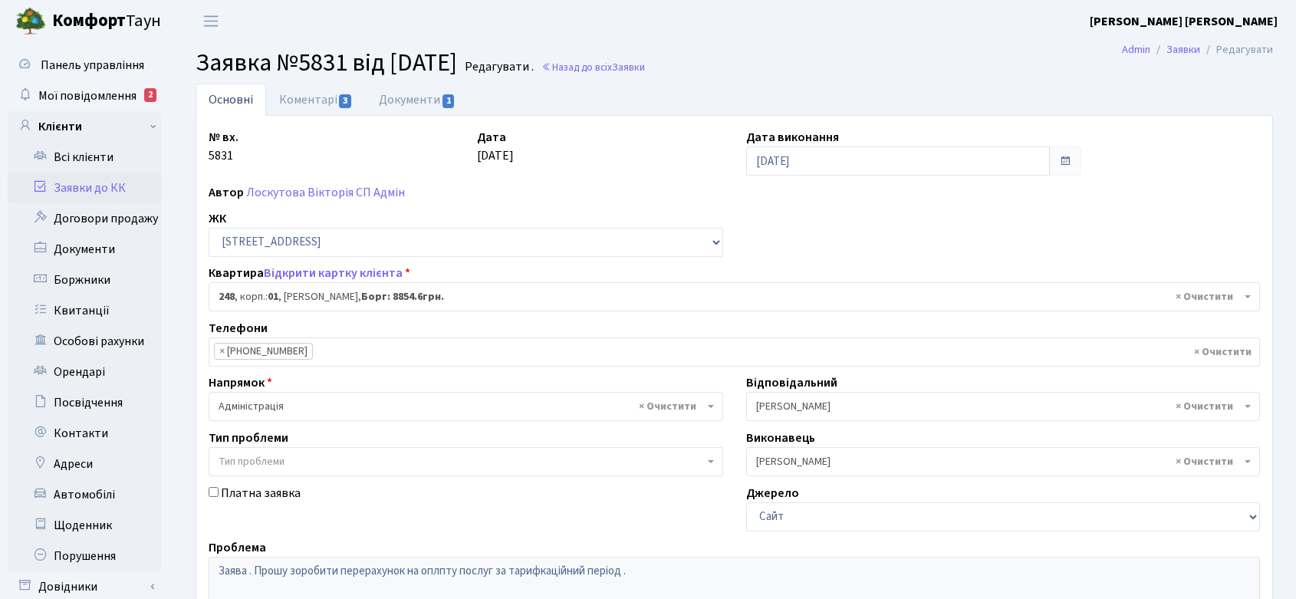
select select "20173"
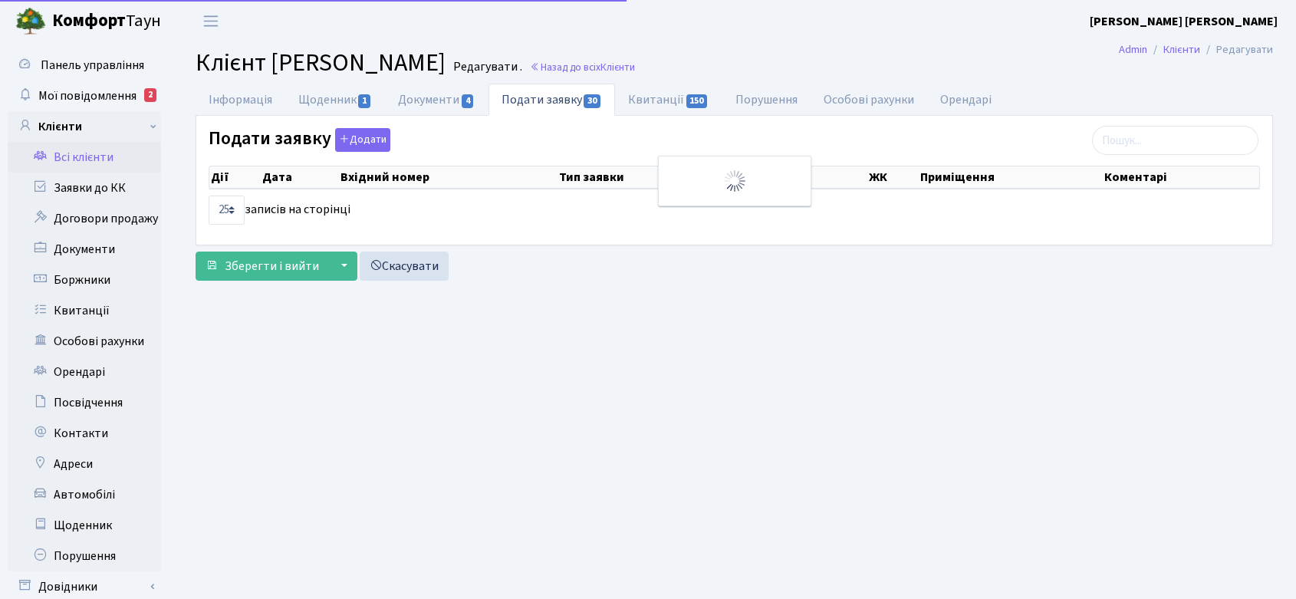
select select "25"
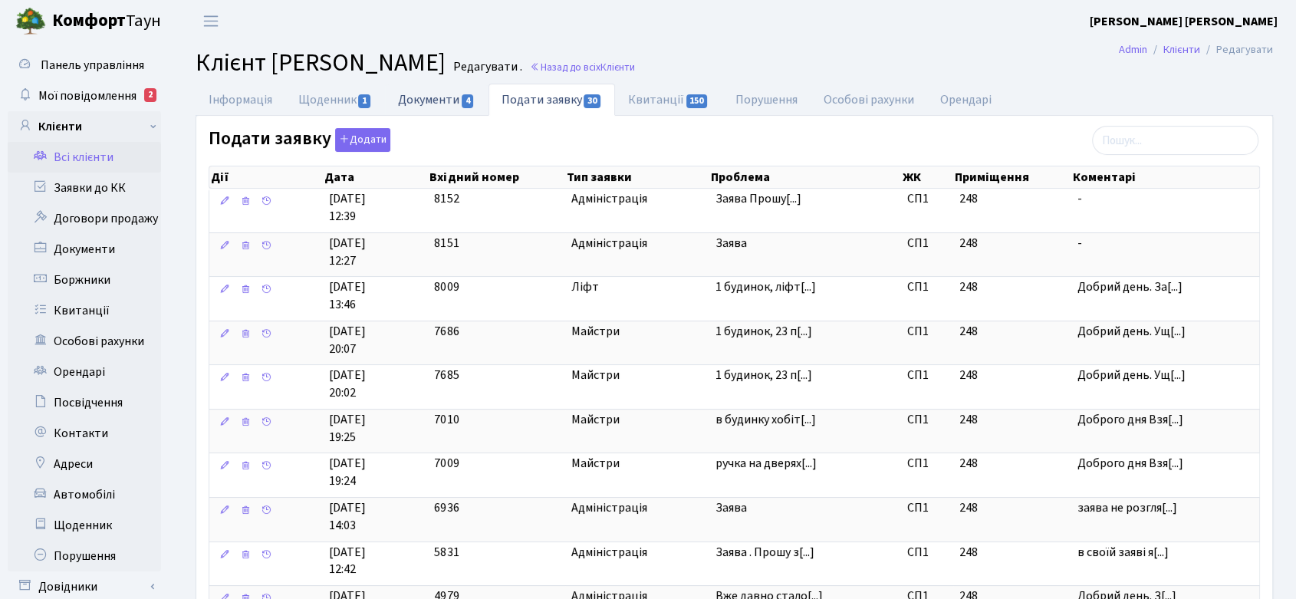
click at [440, 100] on link "Документи 4" at bounding box center [436, 99] width 103 height 31
select select "25"
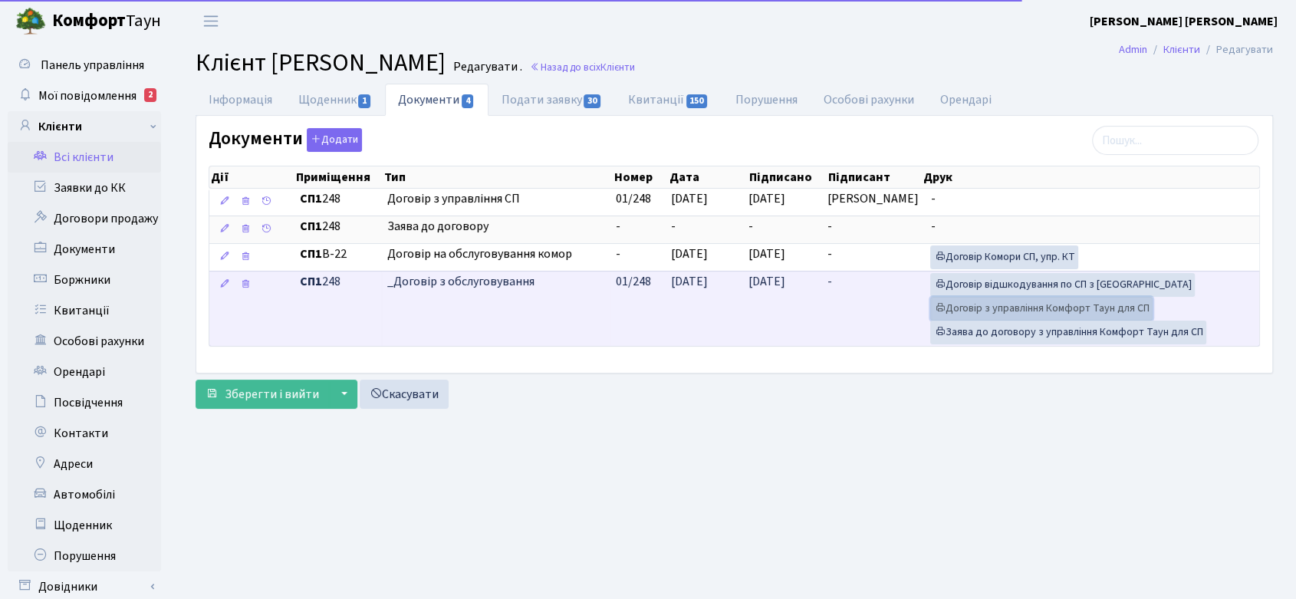
click at [1003, 304] on link "Договір з управління Комфорт Таун для СП" at bounding box center [1041, 309] width 222 height 24
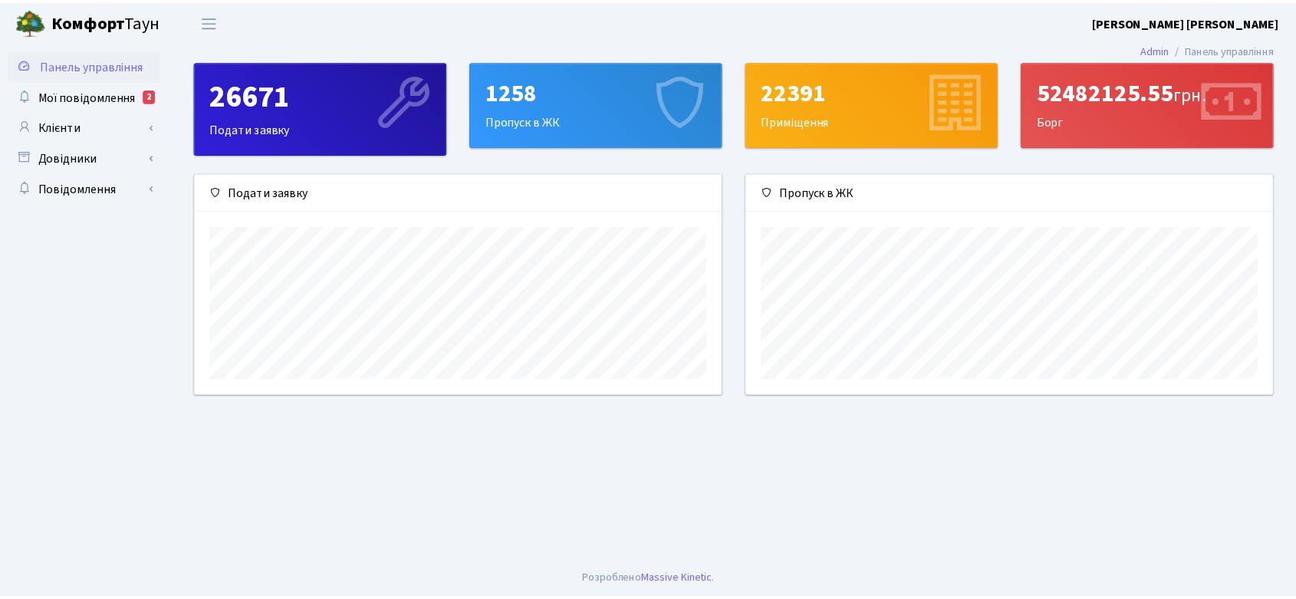
scroll to position [221, 532]
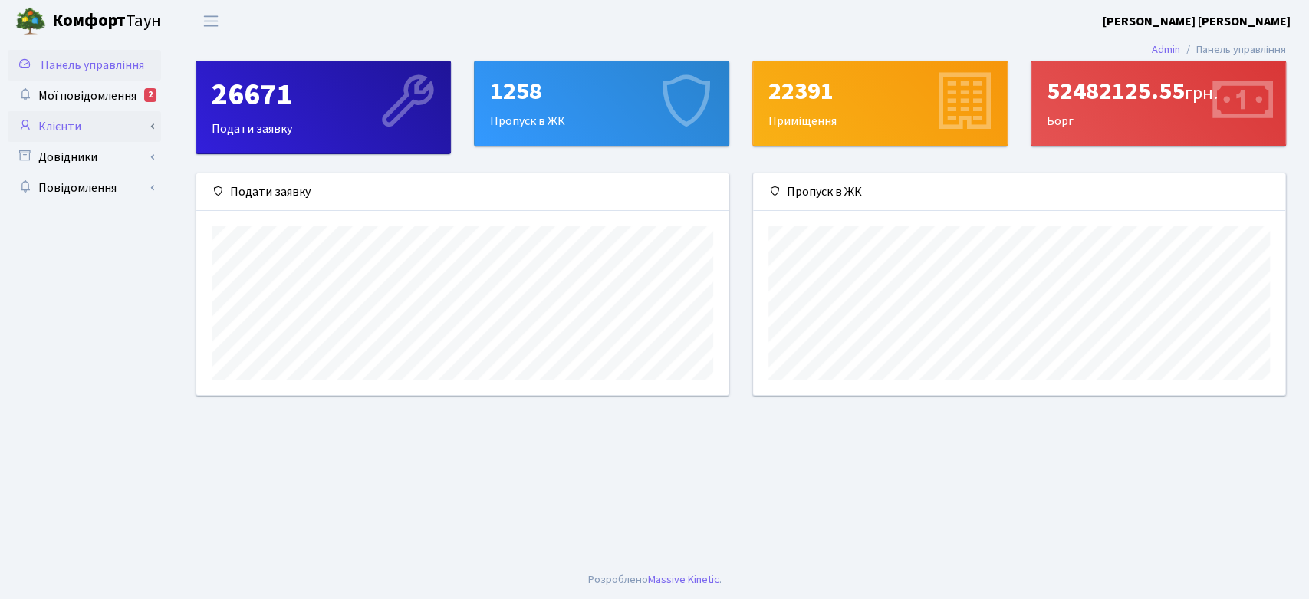
click at [68, 121] on link "Клієнти" at bounding box center [84, 126] width 153 height 31
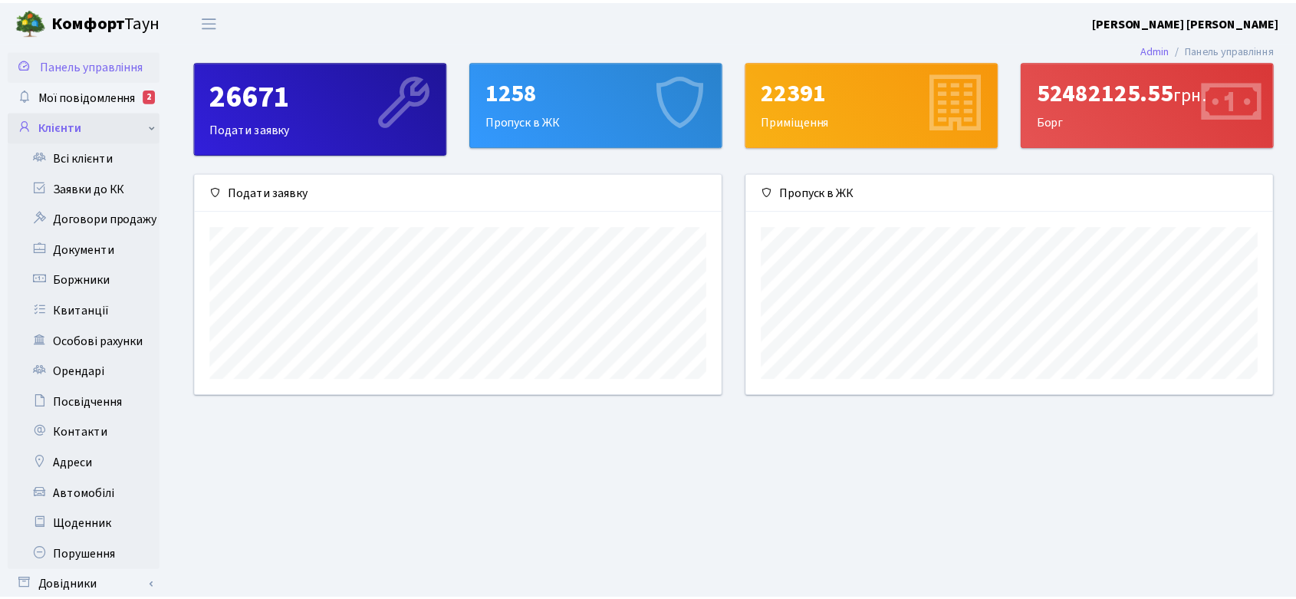
scroll to position [766700, 766395]
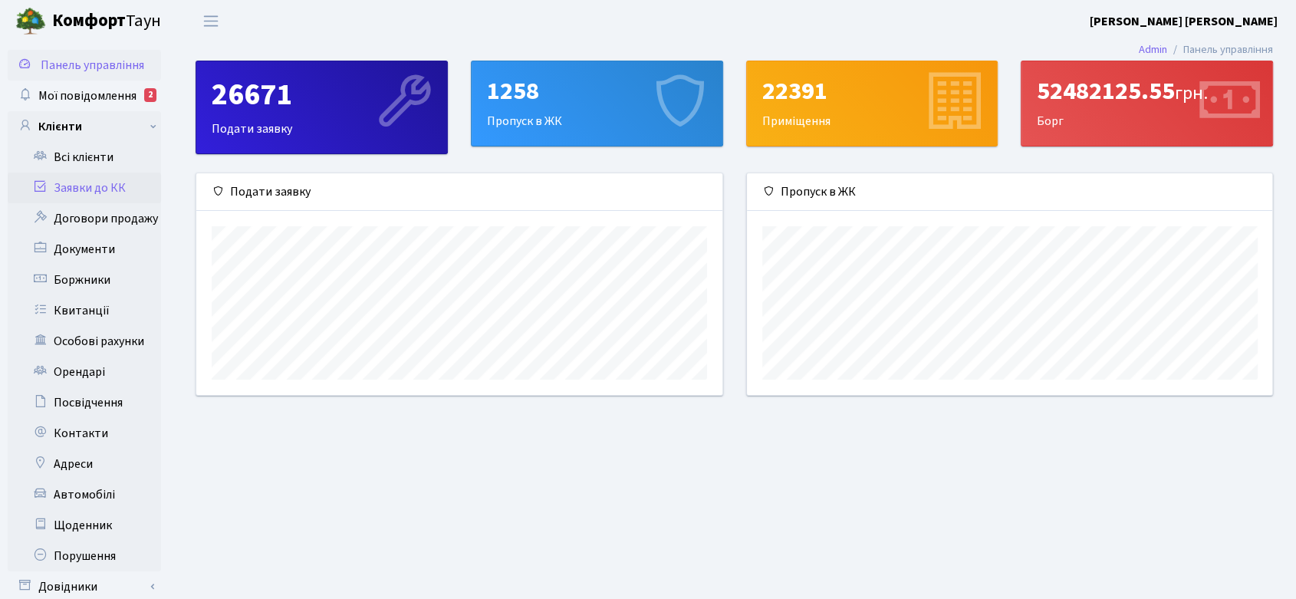
click at [82, 184] on link "Заявки до КК" at bounding box center [84, 188] width 153 height 31
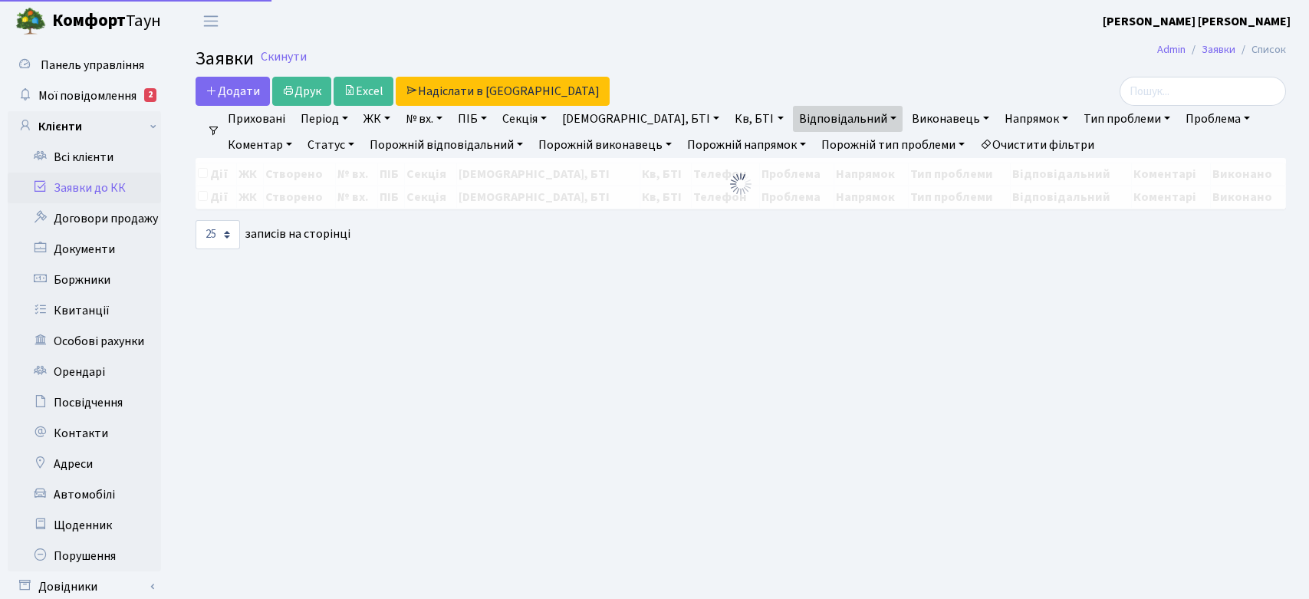
select select "25"
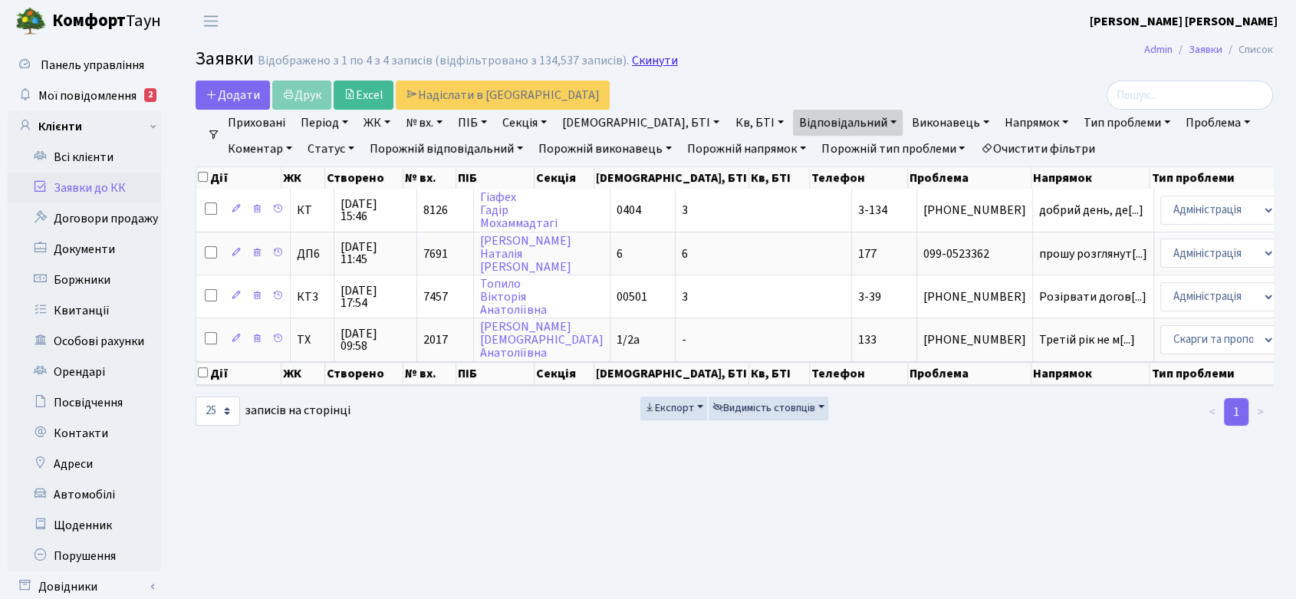
click at [643, 56] on link "Скинути" at bounding box center [655, 61] width 46 height 15
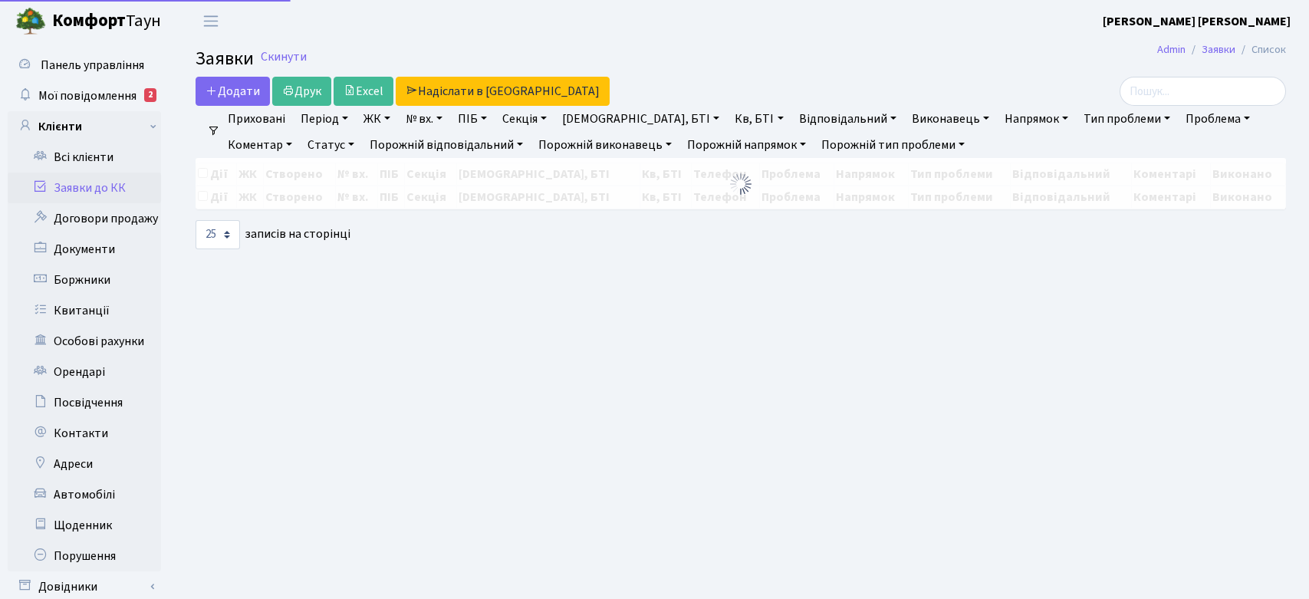
select select "25"
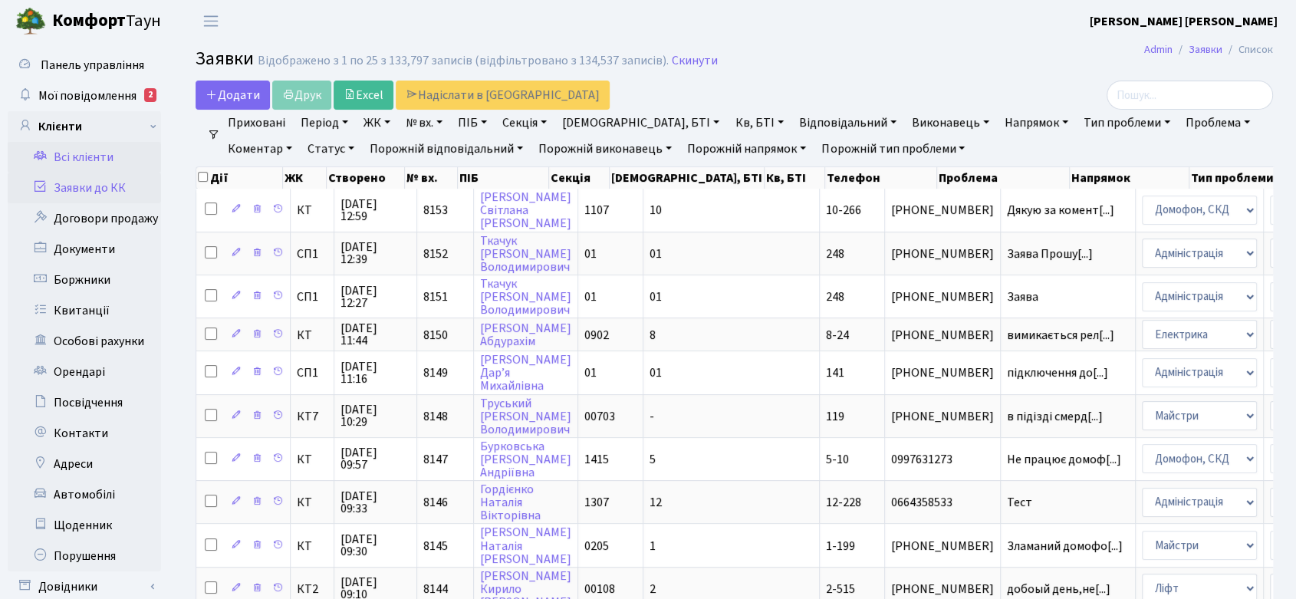
click at [95, 150] on link "Всі клієнти" at bounding box center [84, 157] width 153 height 31
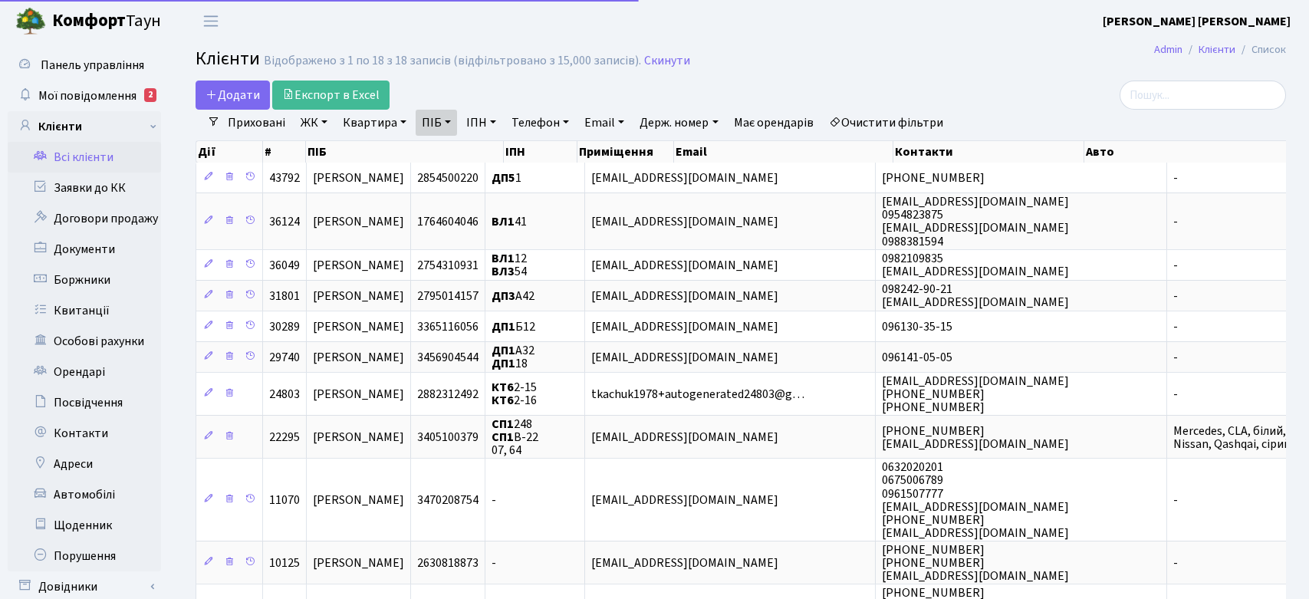
select select "25"
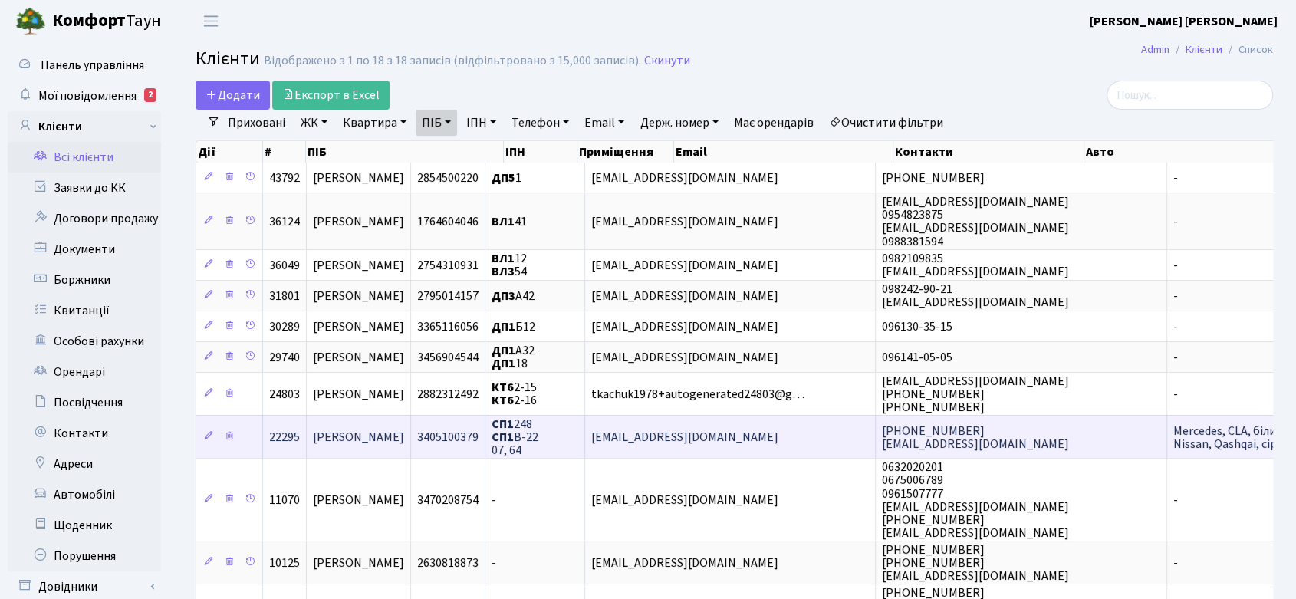
click at [404, 429] on span "[PERSON_NAME]" at bounding box center [358, 437] width 91 height 17
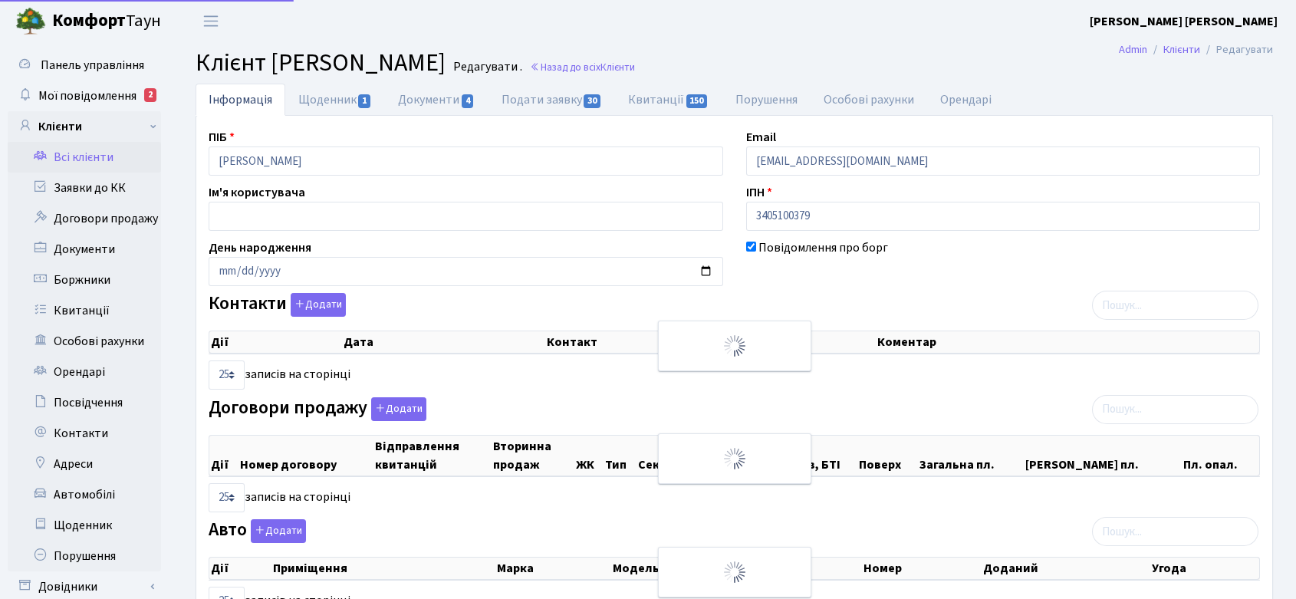
select select "25"
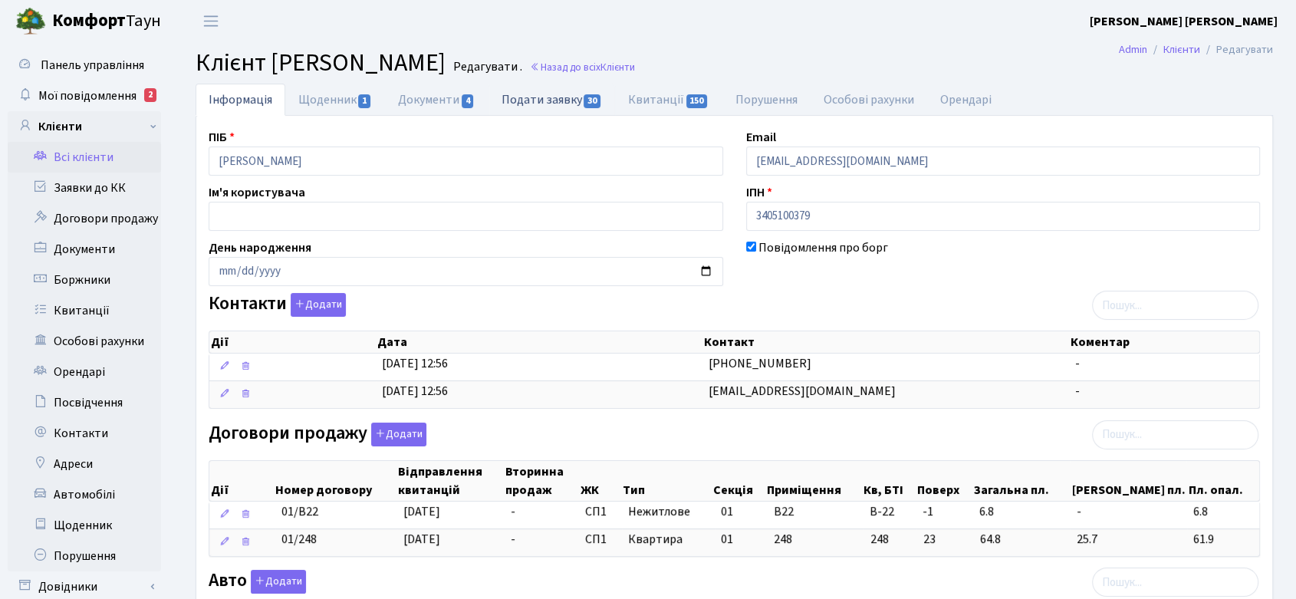
click at [548, 103] on link "Подати заявку 30" at bounding box center [552, 99] width 127 height 31
select select "25"
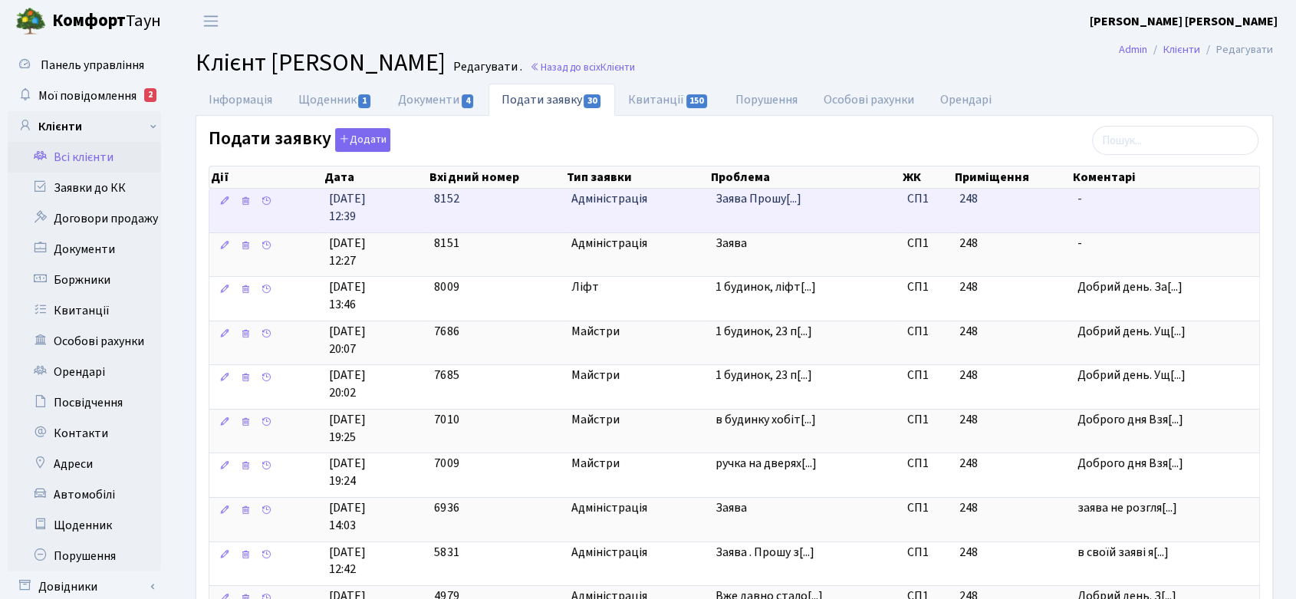
click at [603, 199] on span "Адміністрація" at bounding box center [637, 199] width 132 height 18
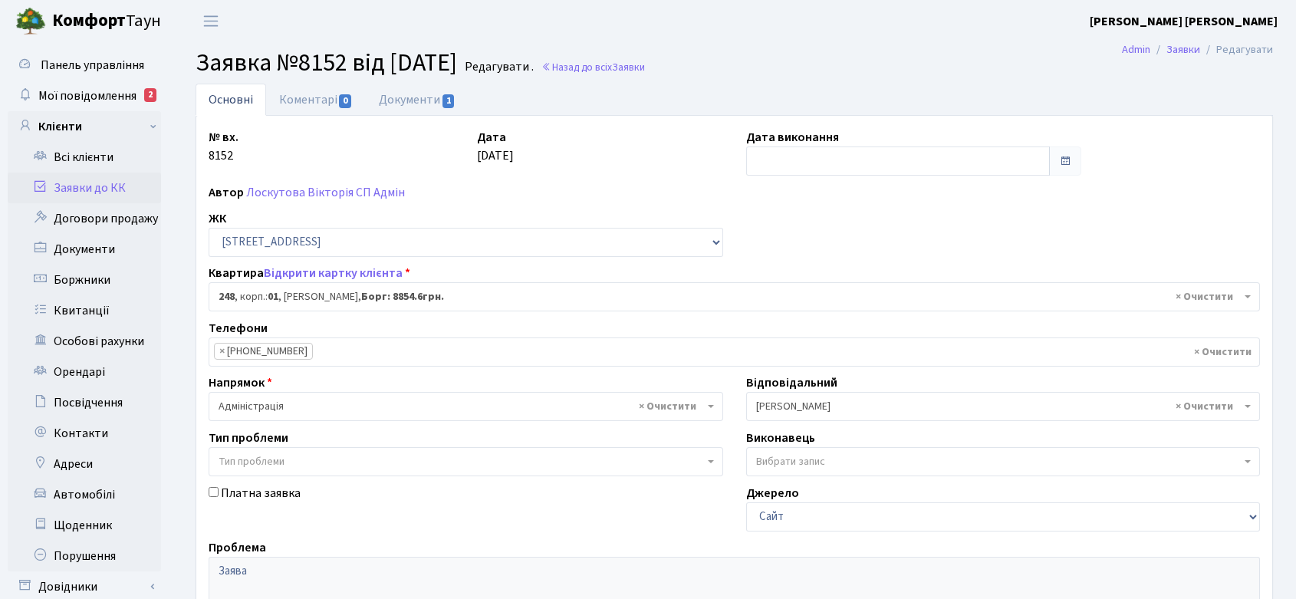
select select "20173"
click at [427, 102] on link "Документи 1" at bounding box center [417, 99] width 103 height 31
select select "25"
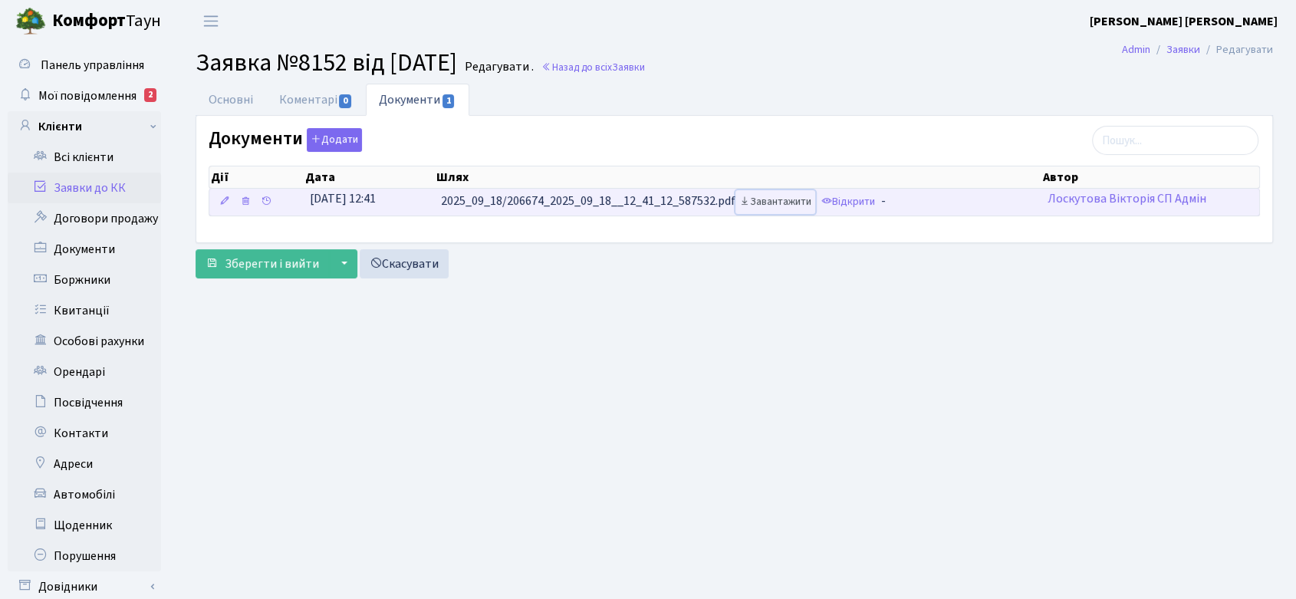
click at [770, 204] on link "Завантажити" at bounding box center [775, 202] width 80 height 24
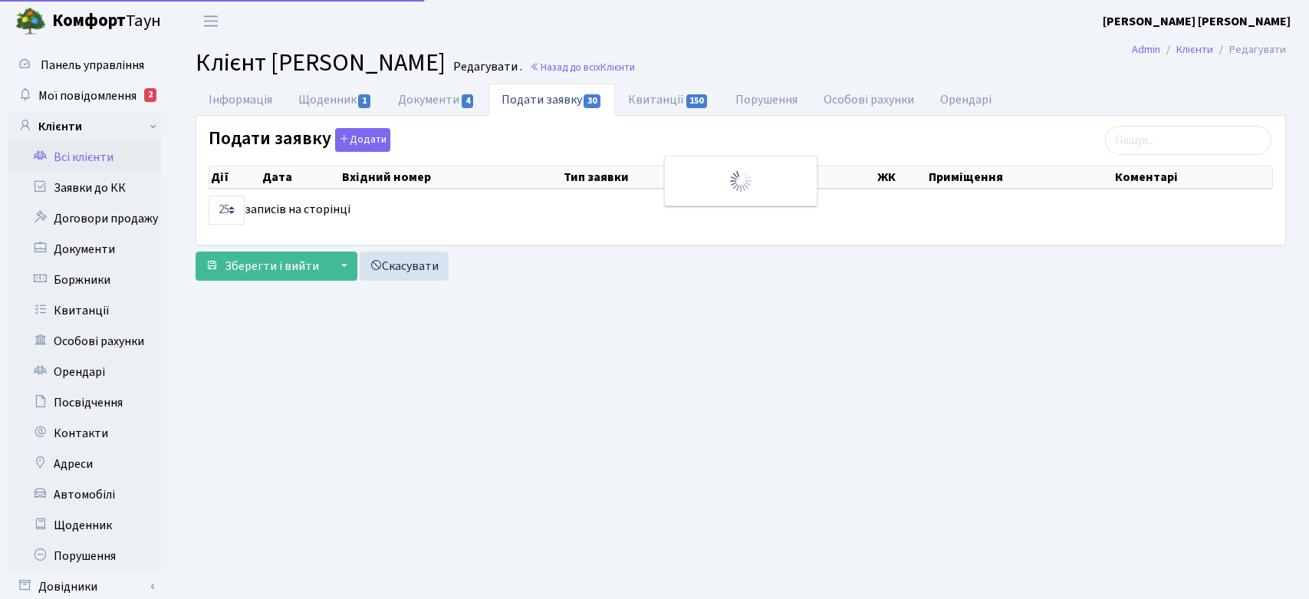
select select "25"
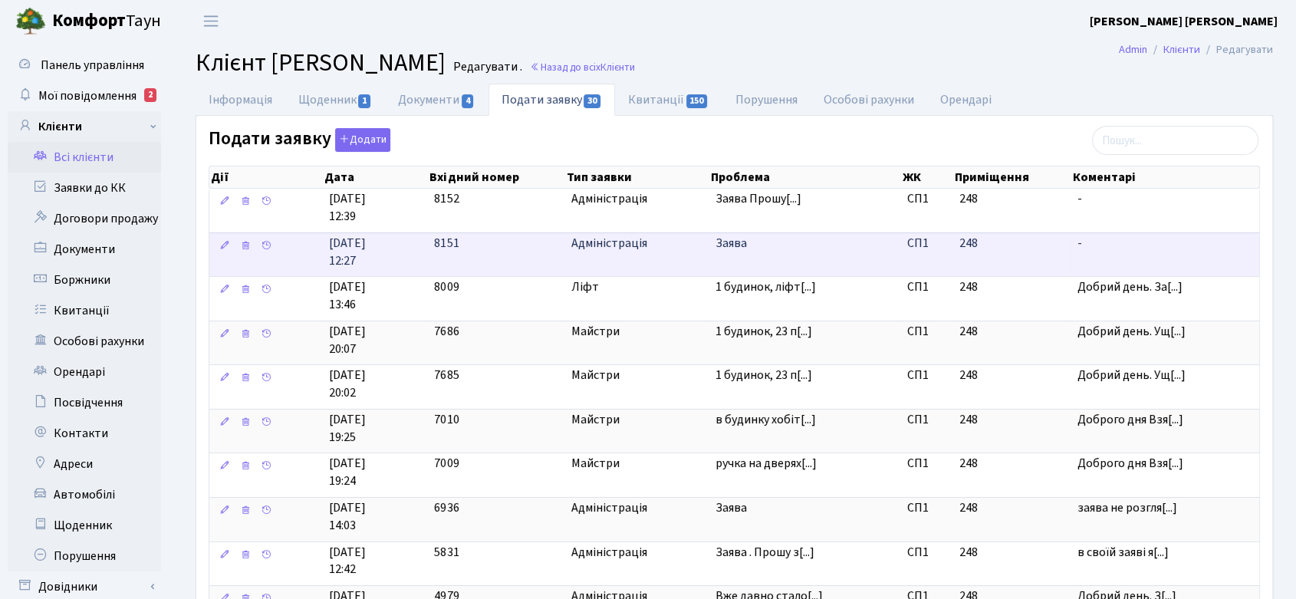
click at [756, 247] on span "Заява" at bounding box center [805, 244] width 179 height 18
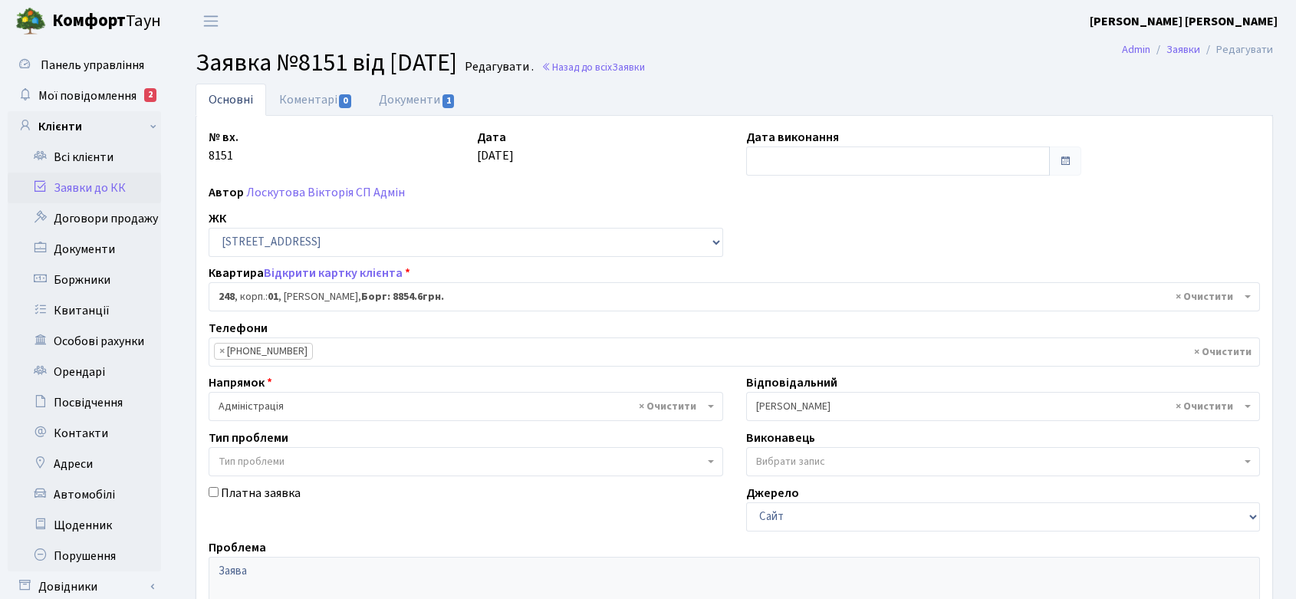
select select "20173"
click at [380, 96] on link "Документи 1" at bounding box center [417, 99] width 103 height 31
select select "25"
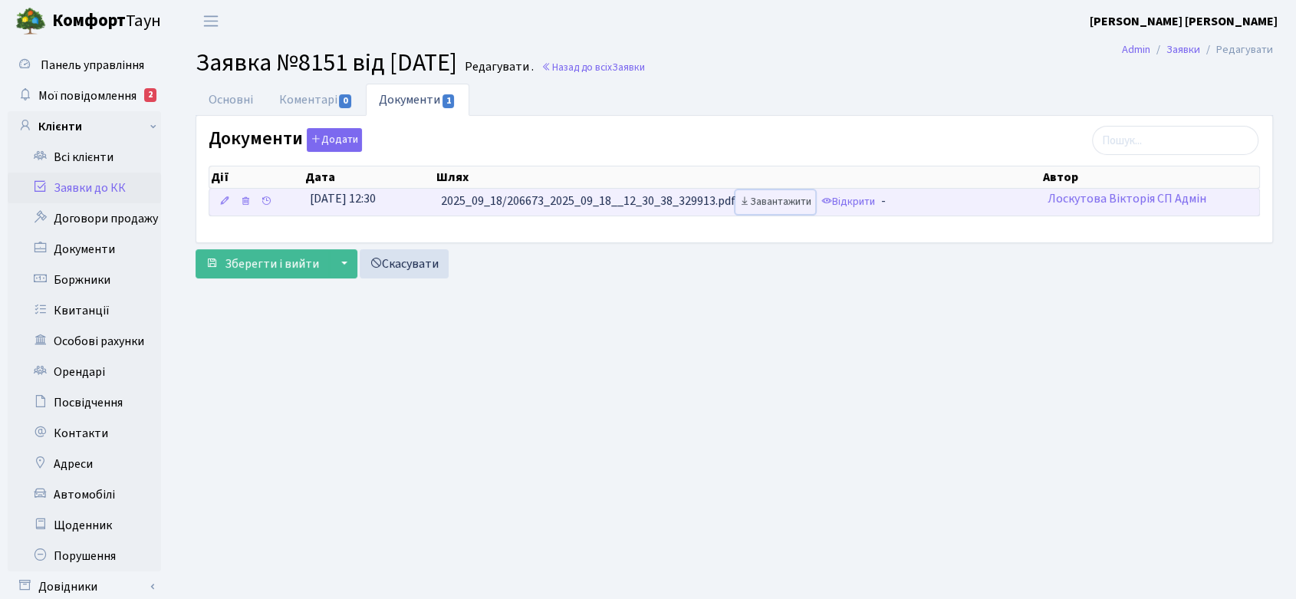
click at [785, 204] on link "Завантажити" at bounding box center [775, 202] width 80 height 24
